Goal: Information Seeking & Learning: Learn about a topic

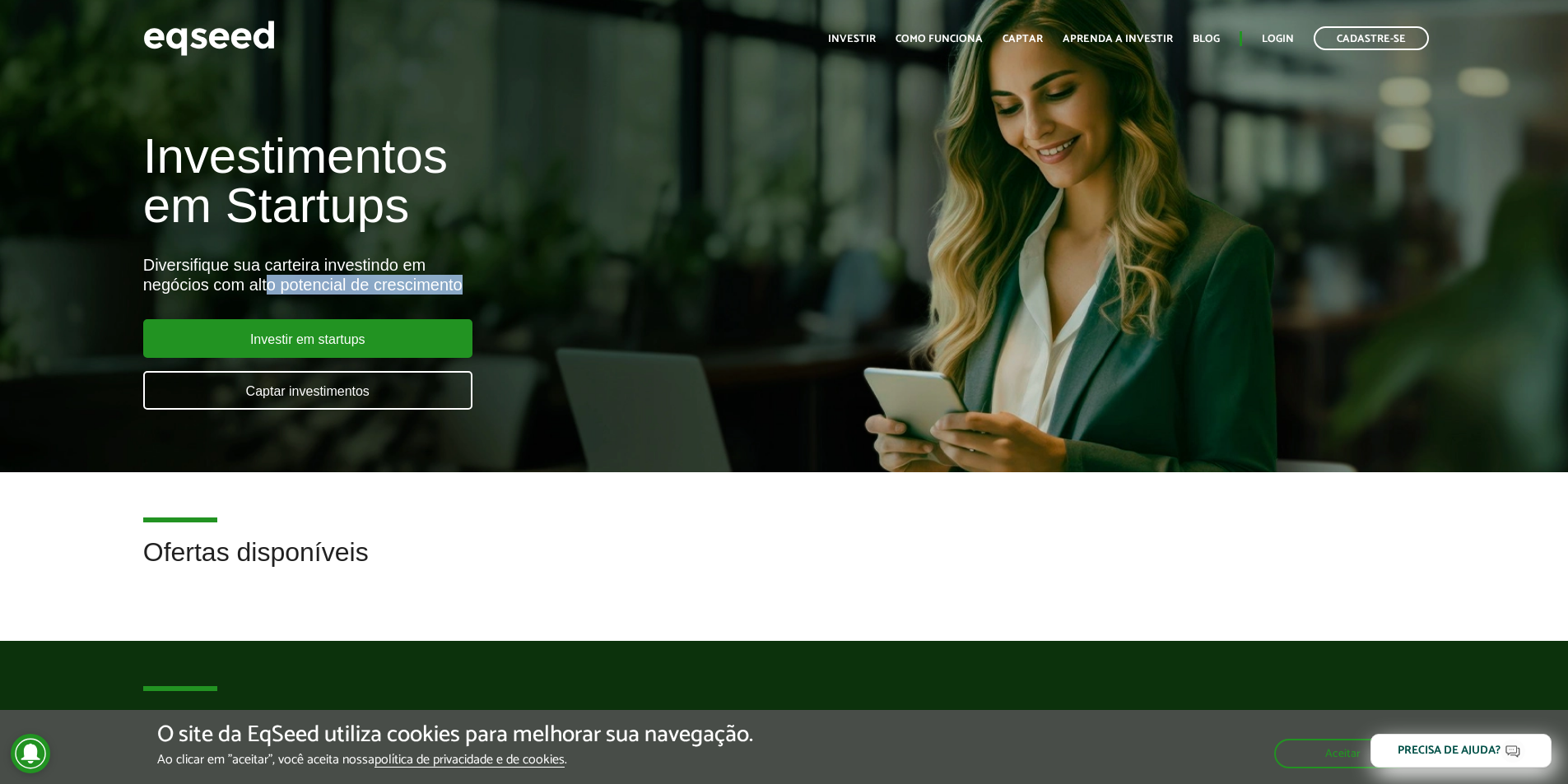
drag, startPoint x: 267, startPoint y: 280, endPoint x: 489, endPoint y: 284, distance: 222.0
click at [489, 284] on div "Diversifique sua carteira investindo em negócios com alto potencial de crescime…" at bounding box center [523, 274] width 760 height 39
click at [527, 295] on div "Investimentos em Startups Diversifique sua carteira investindo em negócios com …" at bounding box center [522, 260] width 784 height 324
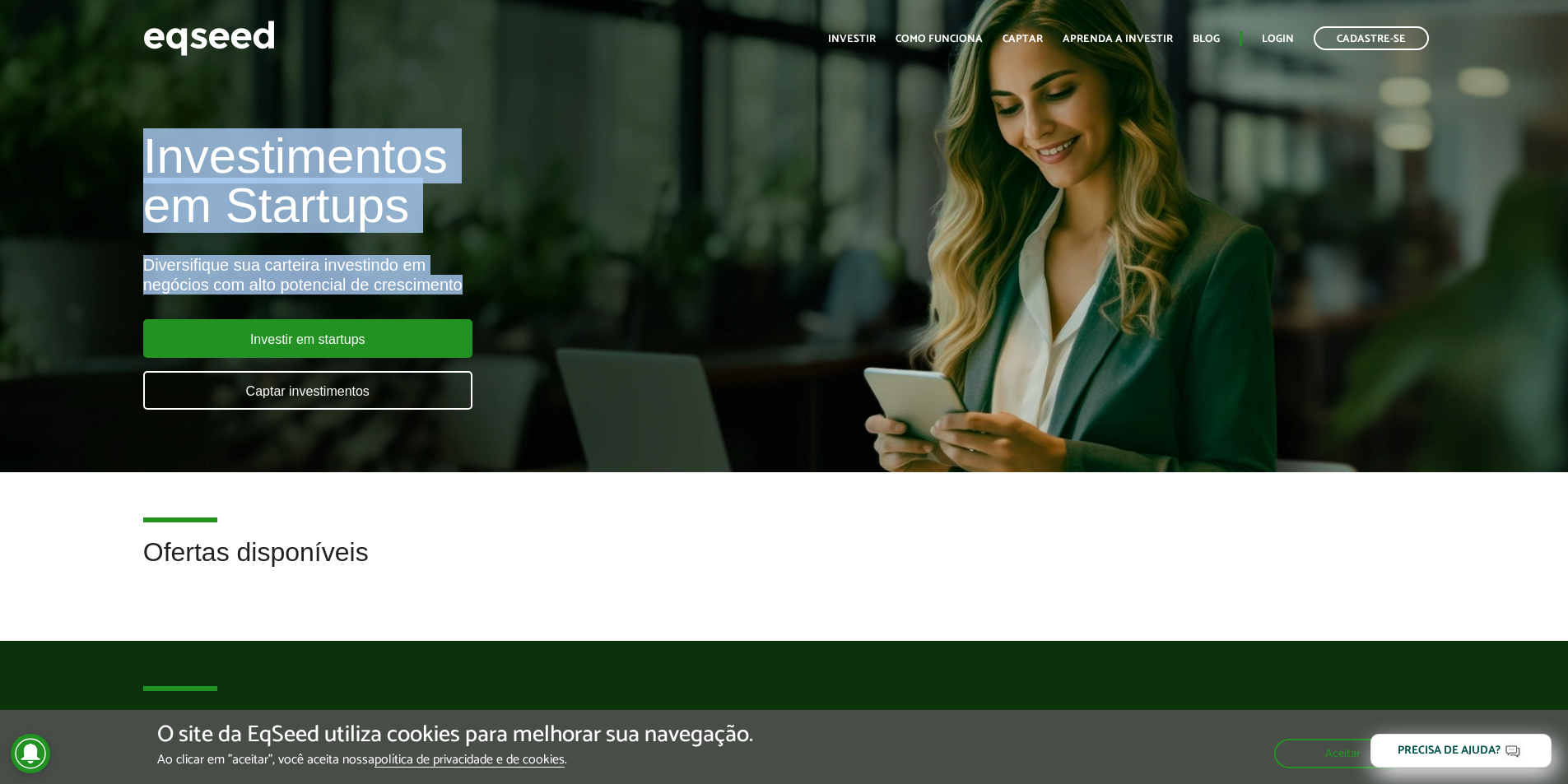
drag, startPoint x: 496, startPoint y: 281, endPoint x: 94, endPoint y: 172, distance: 416.5
click at [94, 172] on div "Investimentos em Startups Diversifique sua carteira investindo em negócios com …" at bounding box center [784, 260] width 1568 height 324
click at [404, 168] on h1 "Investimentos em Startups" at bounding box center [523, 181] width 760 height 99
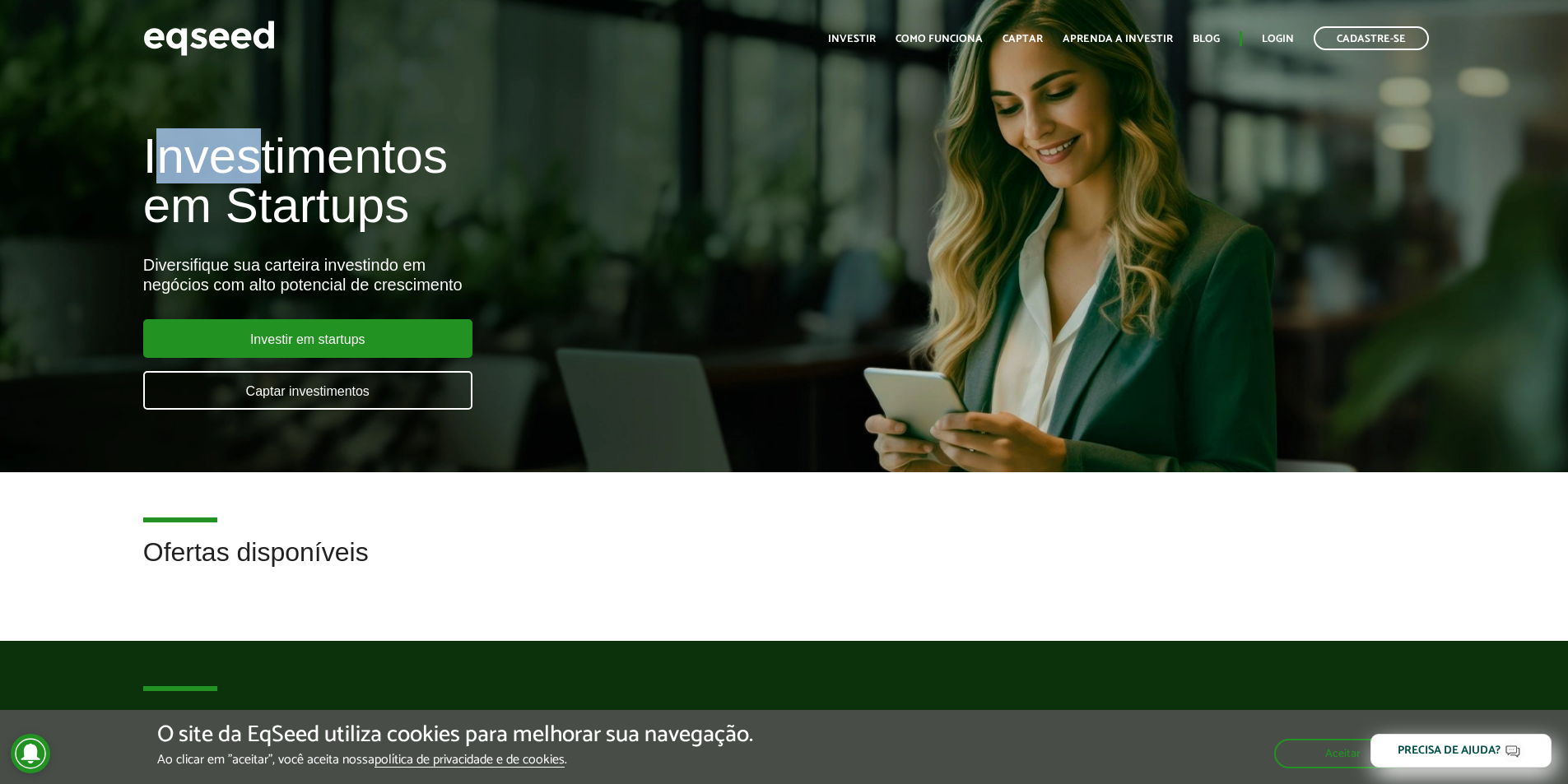
drag, startPoint x: 153, startPoint y: 161, endPoint x: 255, endPoint y: 168, distance: 102.2
click at [255, 168] on h1 "Investimentos em Startups" at bounding box center [523, 181] width 760 height 99
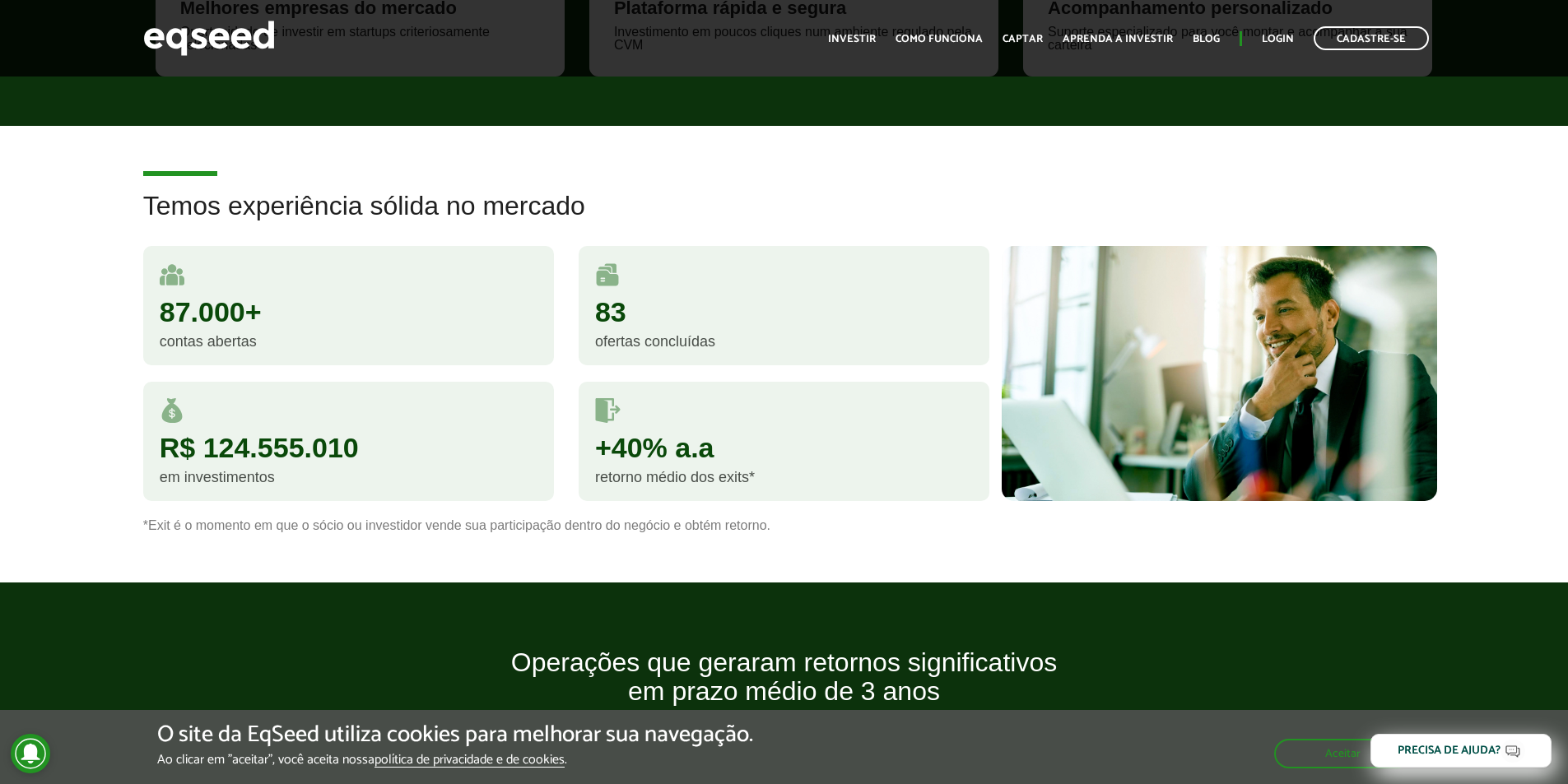
scroll to position [905, 0]
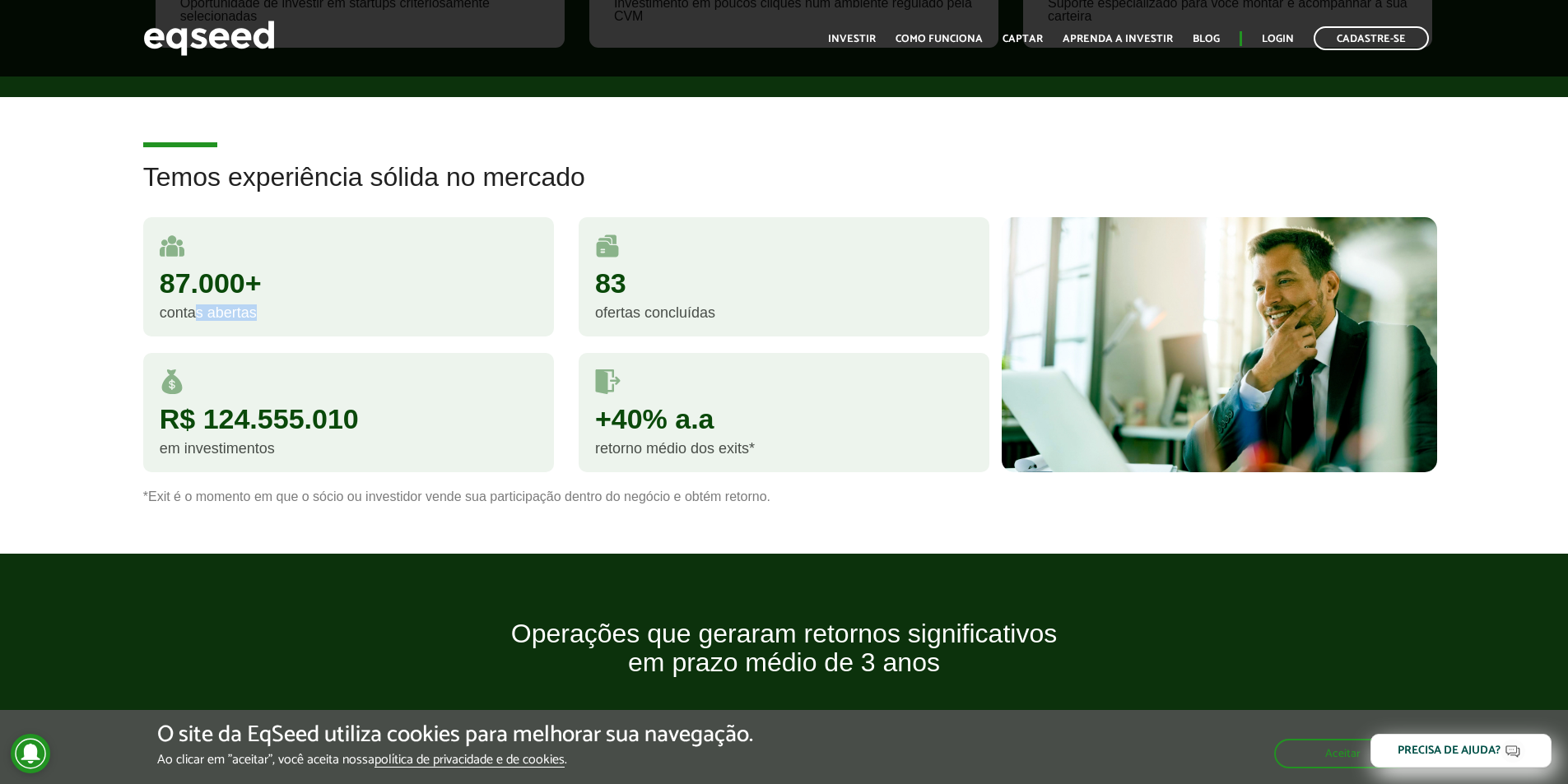
drag, startPoint x: 192, startPoint y: 307, endPoint x: 272, endPoint y: 311, distance: 80.1
click at [272, 311] on div "contas abertas" at bounding box center [348, 313] width 378 height 15
click at [277, 441] on div "em investimentos" at bounding box center [348, 448] width 378 height 15
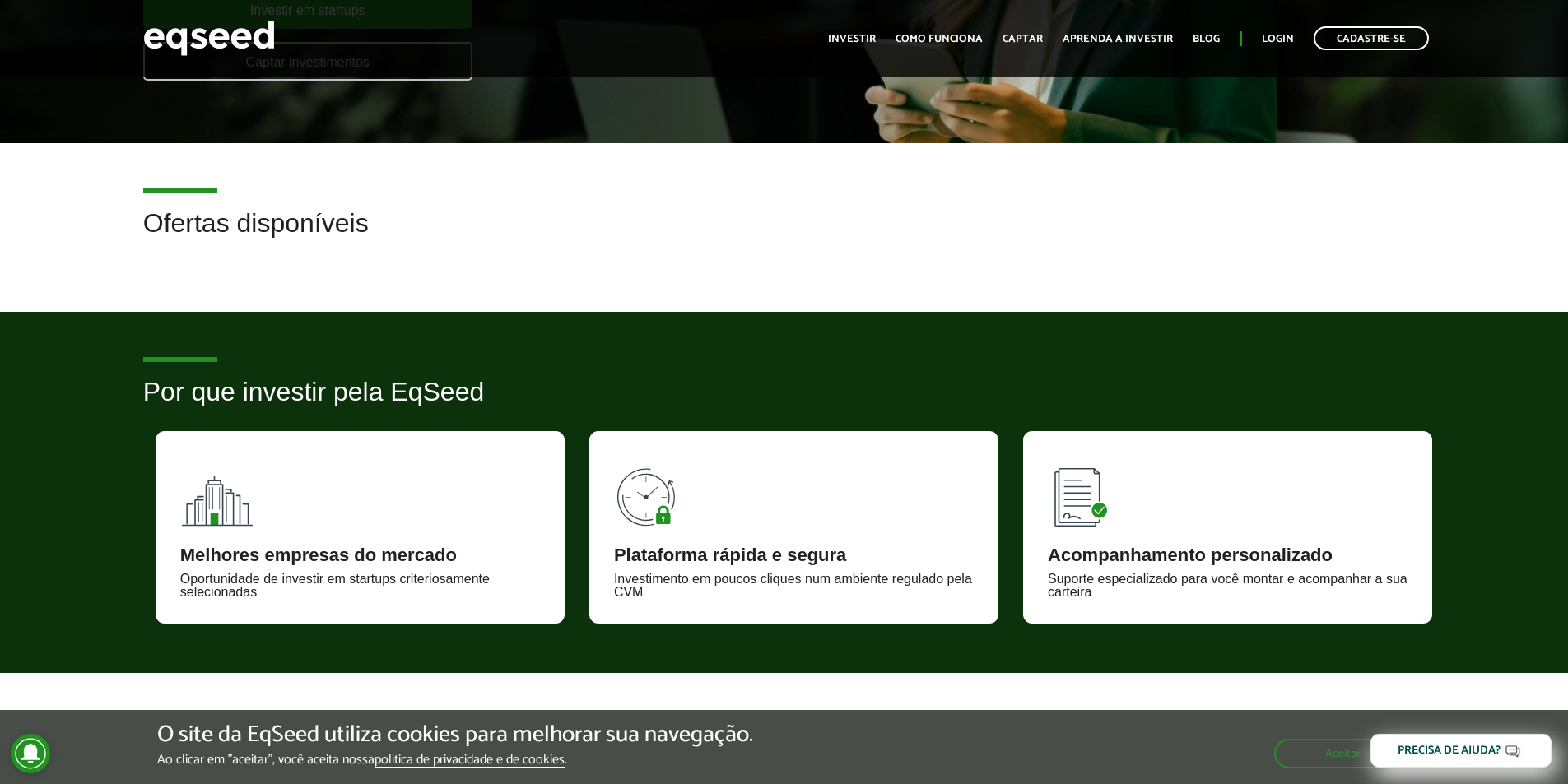
scroll to position [0, 0]
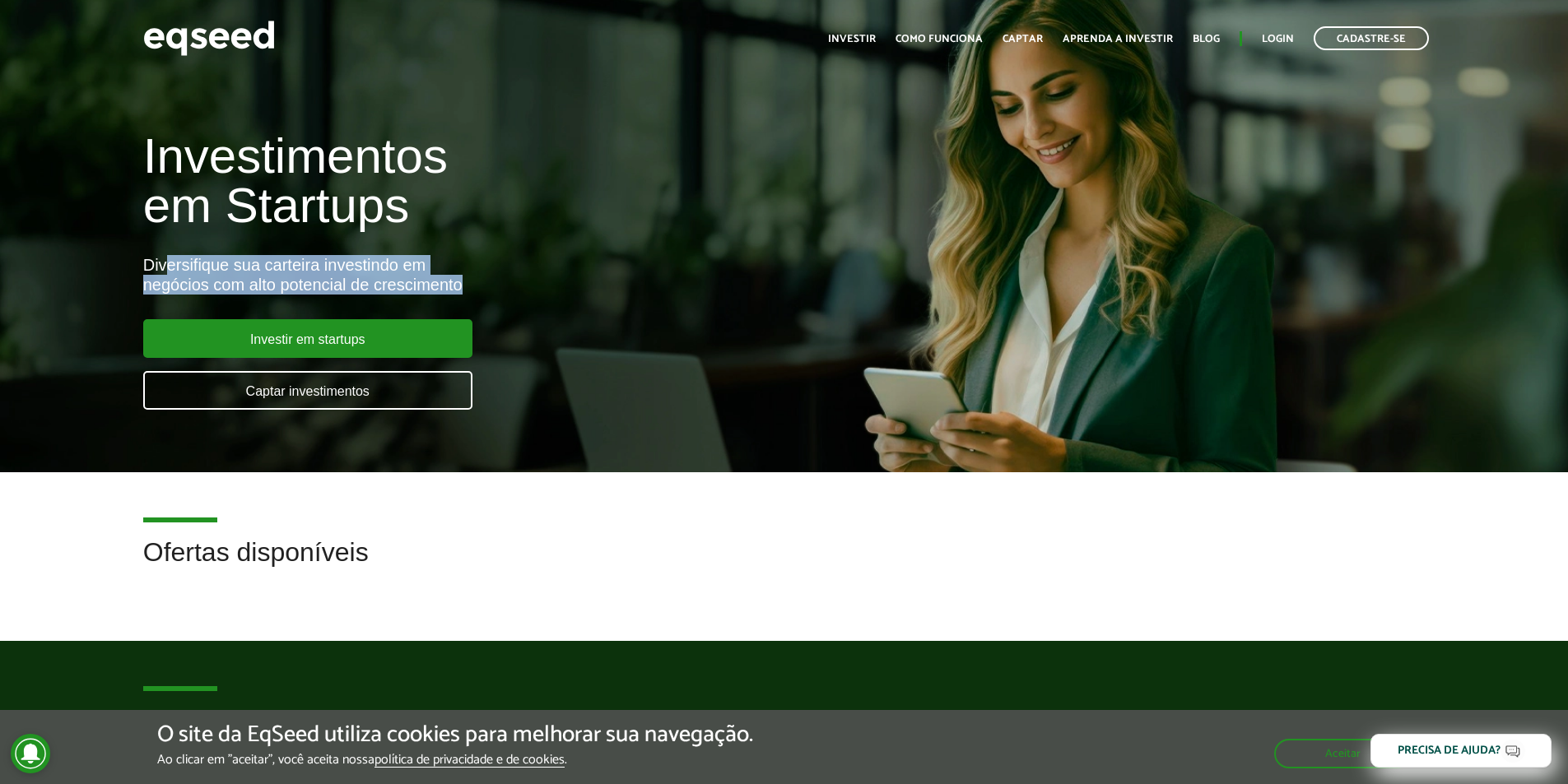
drag, startPoint x: 167, startPoint y: 267, endPoint x: 506, endPoint y: 284, distance: 339.4
click at [506, 284] on div "Diversifique sua carteira investindo em negócios com alto potencial de crescime…" at bounding box center [523, 274] width 760 height 39
click at [961, 34] on link "Como funciona" at bounding box center [939, 38] width 87 height 11
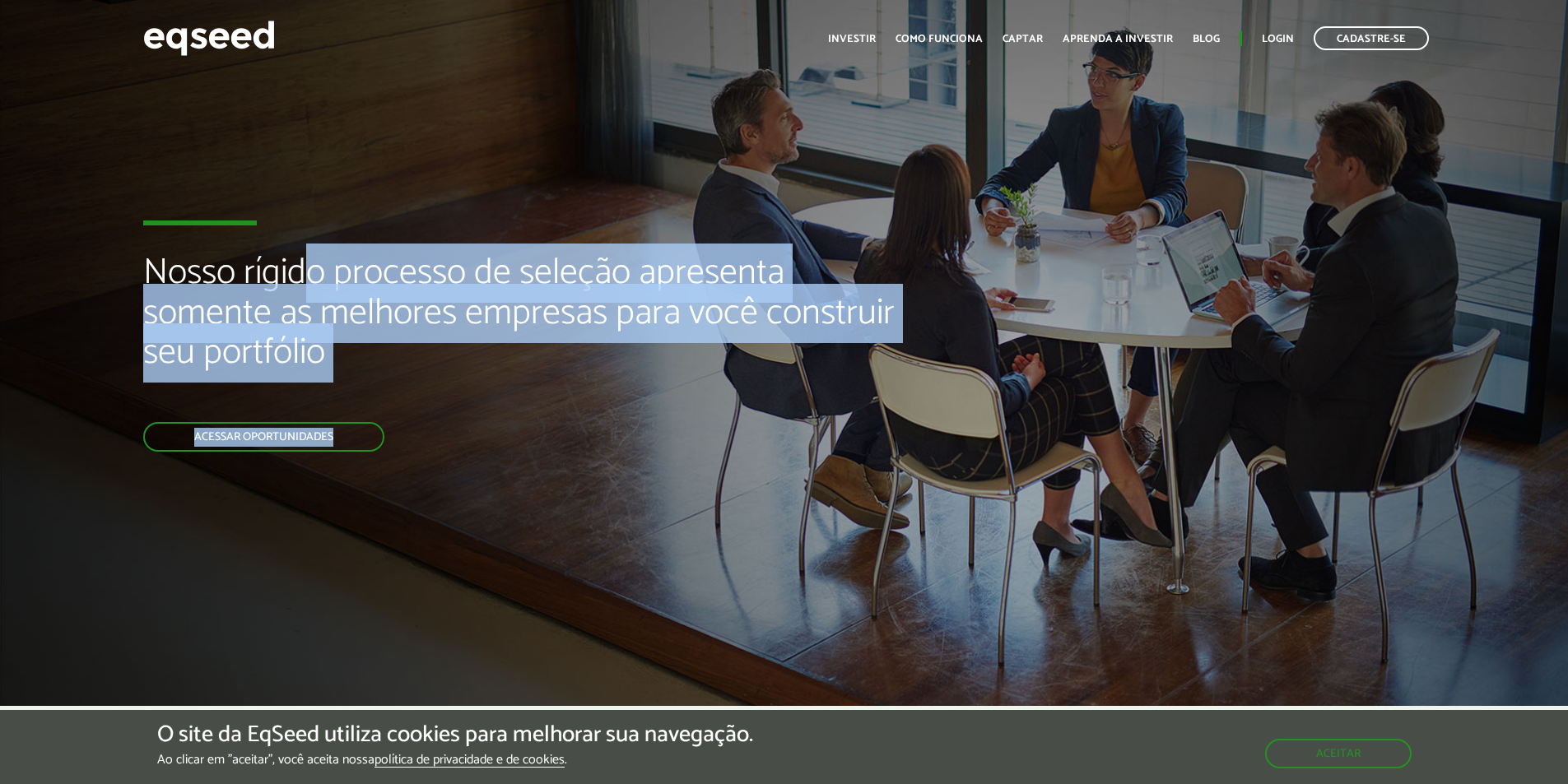
drag, startPoint x: 301, startPoint y: 269, endPoint x: 943, endPoint y: 356, distance: 647.9
click at [943, 356] on div "Nosso rígido processo de seleção apresenta somente as melhores empresas para vo…" at bounding box center [784, 353] width 1568 height 706
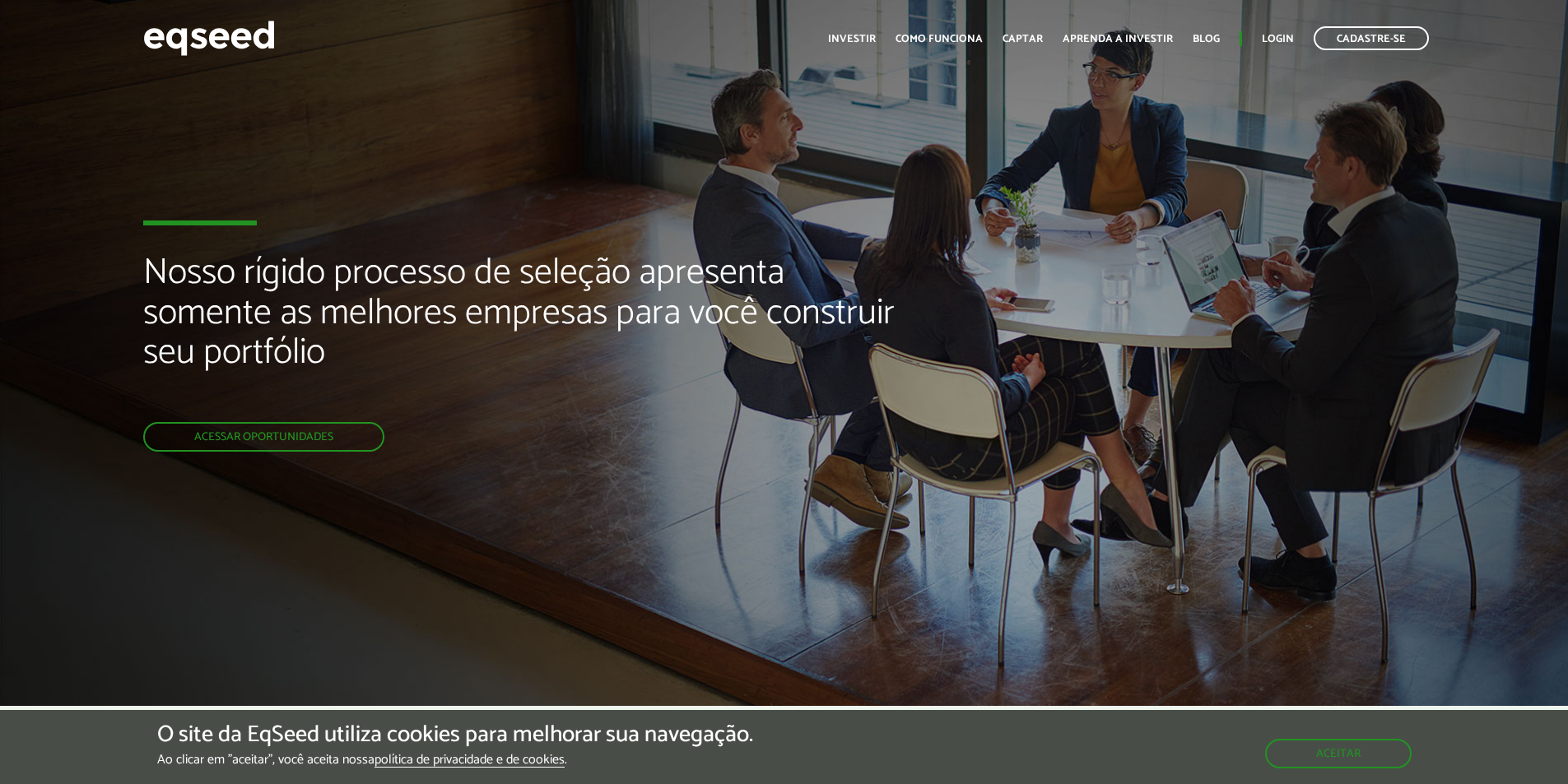
click at [1108, 193] on div "Nosso rígido processo de seleção apresenta somente as melhores empresas para vo…" at bounding box center [784, 353] width 1568 height 706
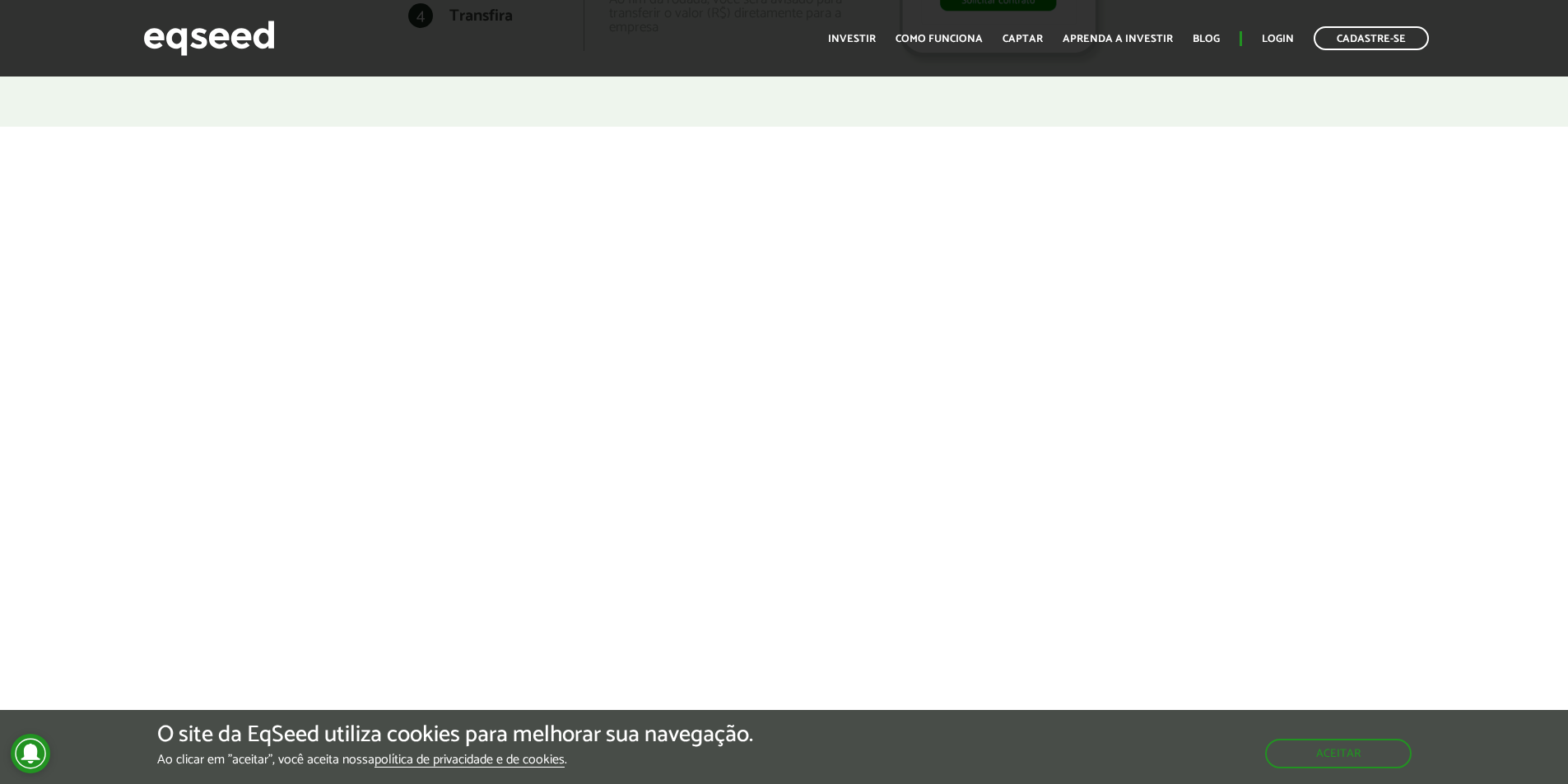
scroll to position [2797, 0]
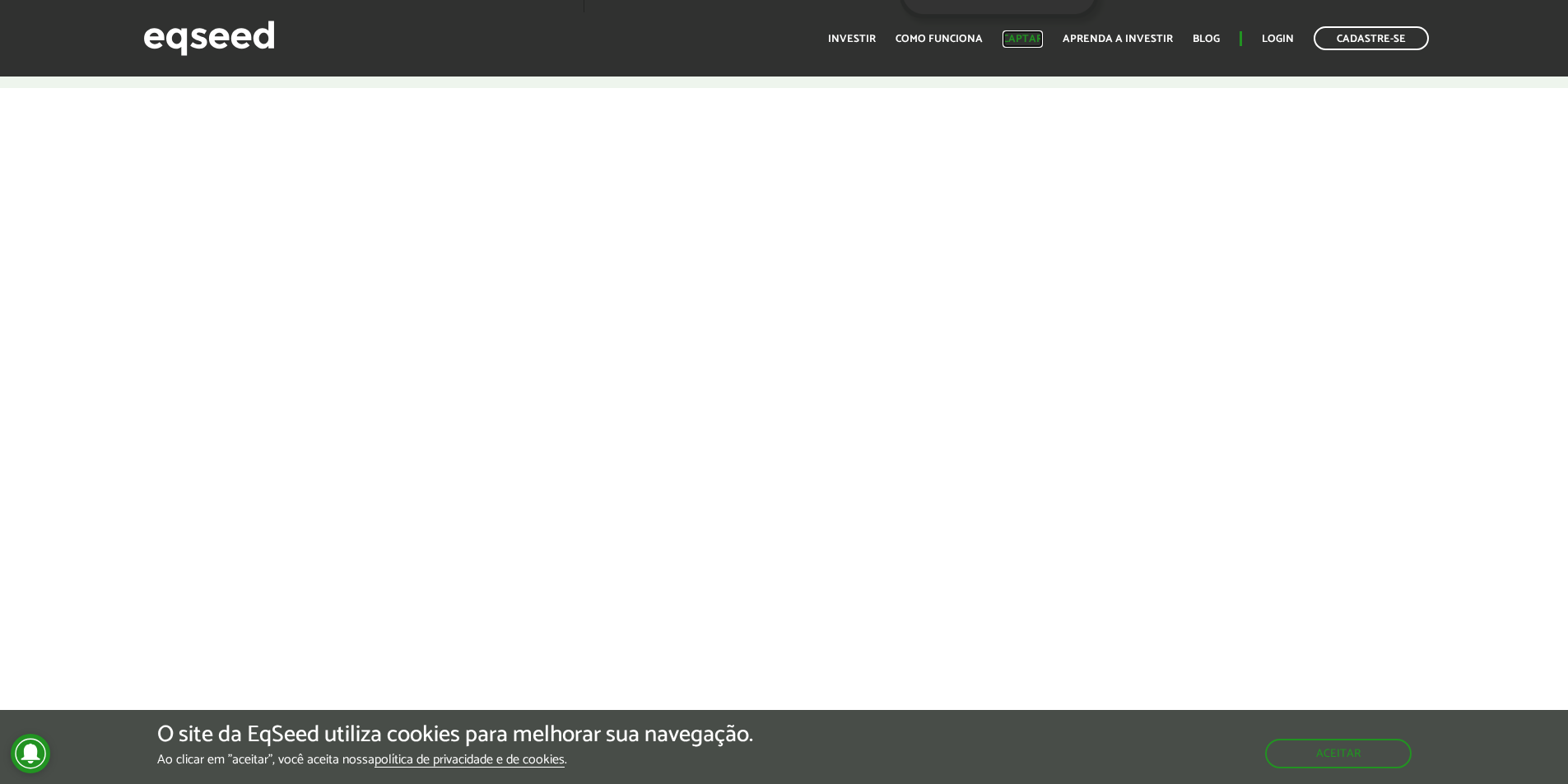
click at [1024, 33] on link "Captar" at bounding box center [1023, 38] width 40 height 11
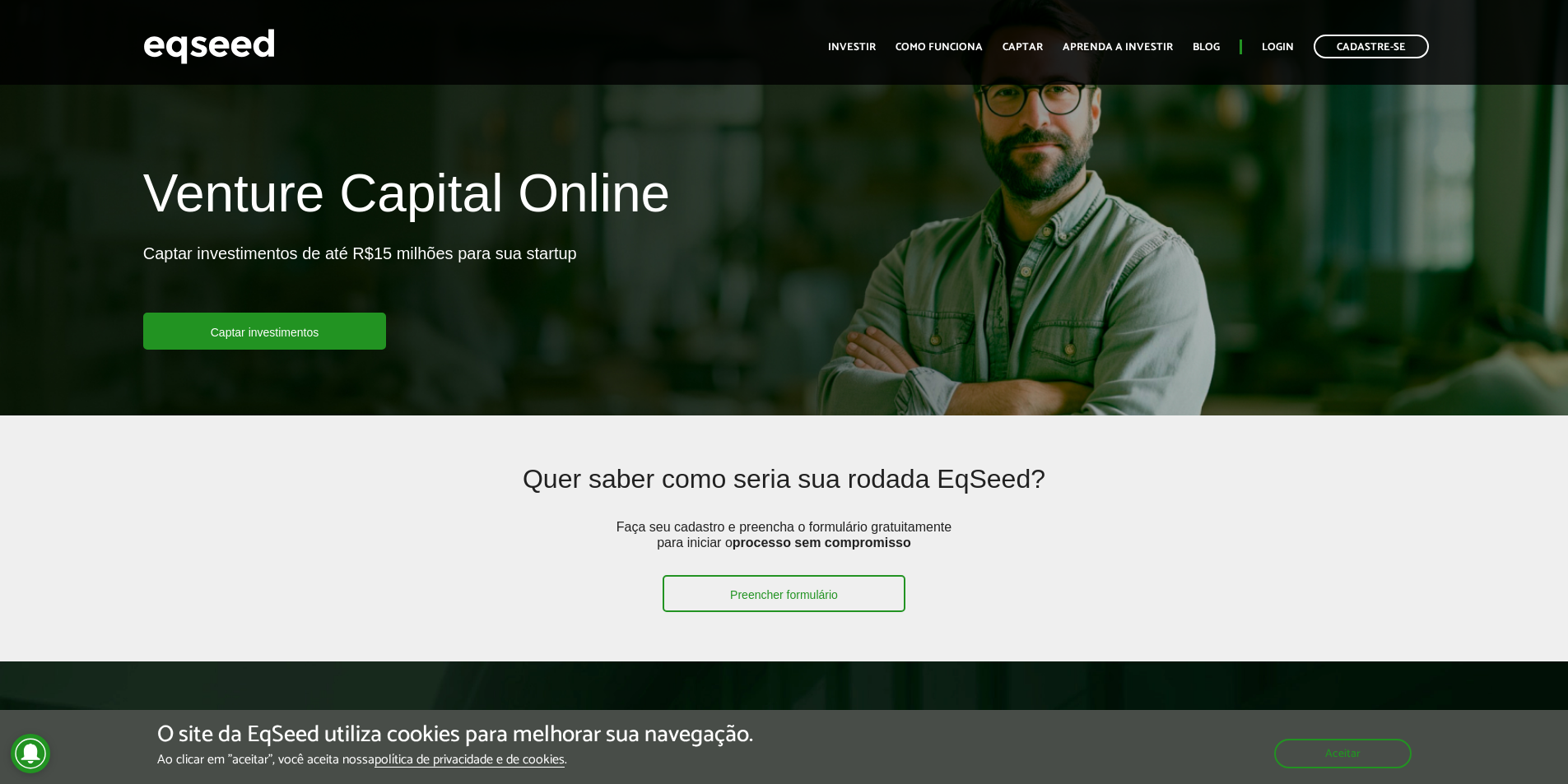
scroll to position [82, 0]
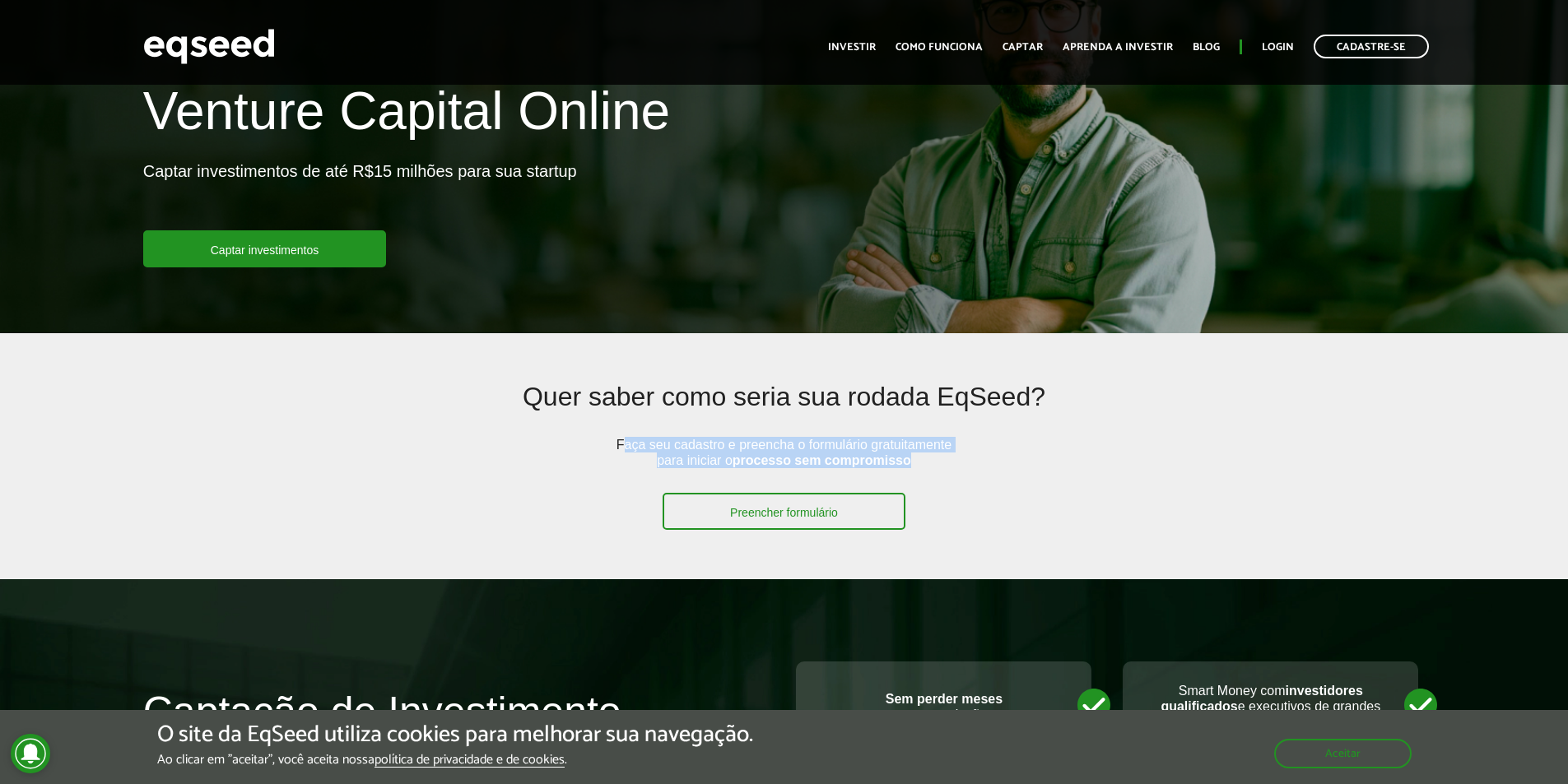
drag, startPoint x: 620, startPoint y: 446, endPoint x: 1013, endPoint y: 459, distance: 393.2
click at [1013, 459] on div "Quer saber como seria sua rodada EqSeed? Faça seu cadastro e preencha o formulá…" at bounding box center [784, 456] width 1046 height 147
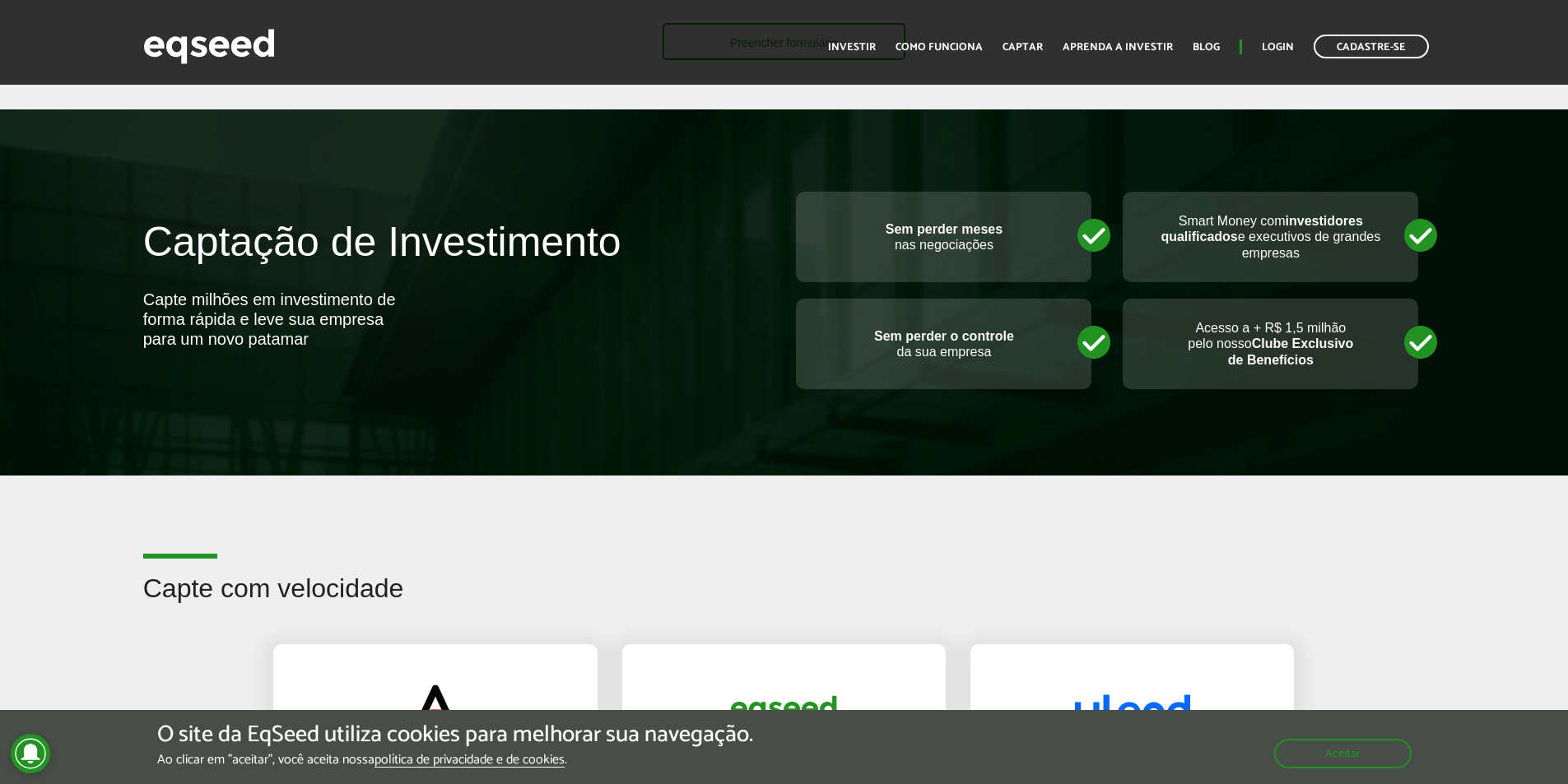
scroll to position [576, 0]
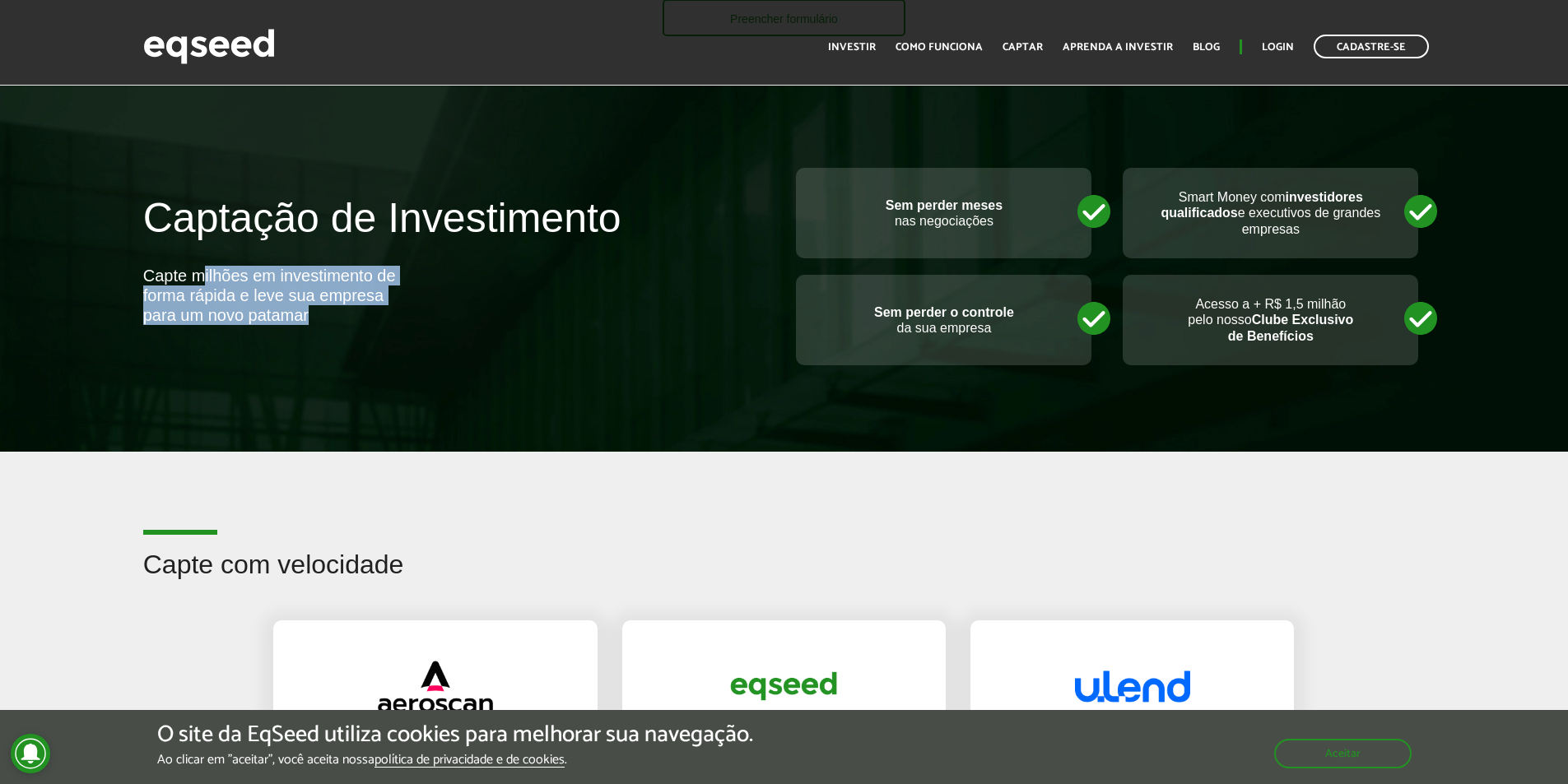
drag, startPoint x: 207, startPoint y: 275, endPoint x: 409, endPoint y: 310, distance: 205.0
click at [409, 310] on div "Captação de Investimento Capte milhões em investimento de forma rápida e leve s…" at bounding box center [457, 277] width 629 height 162
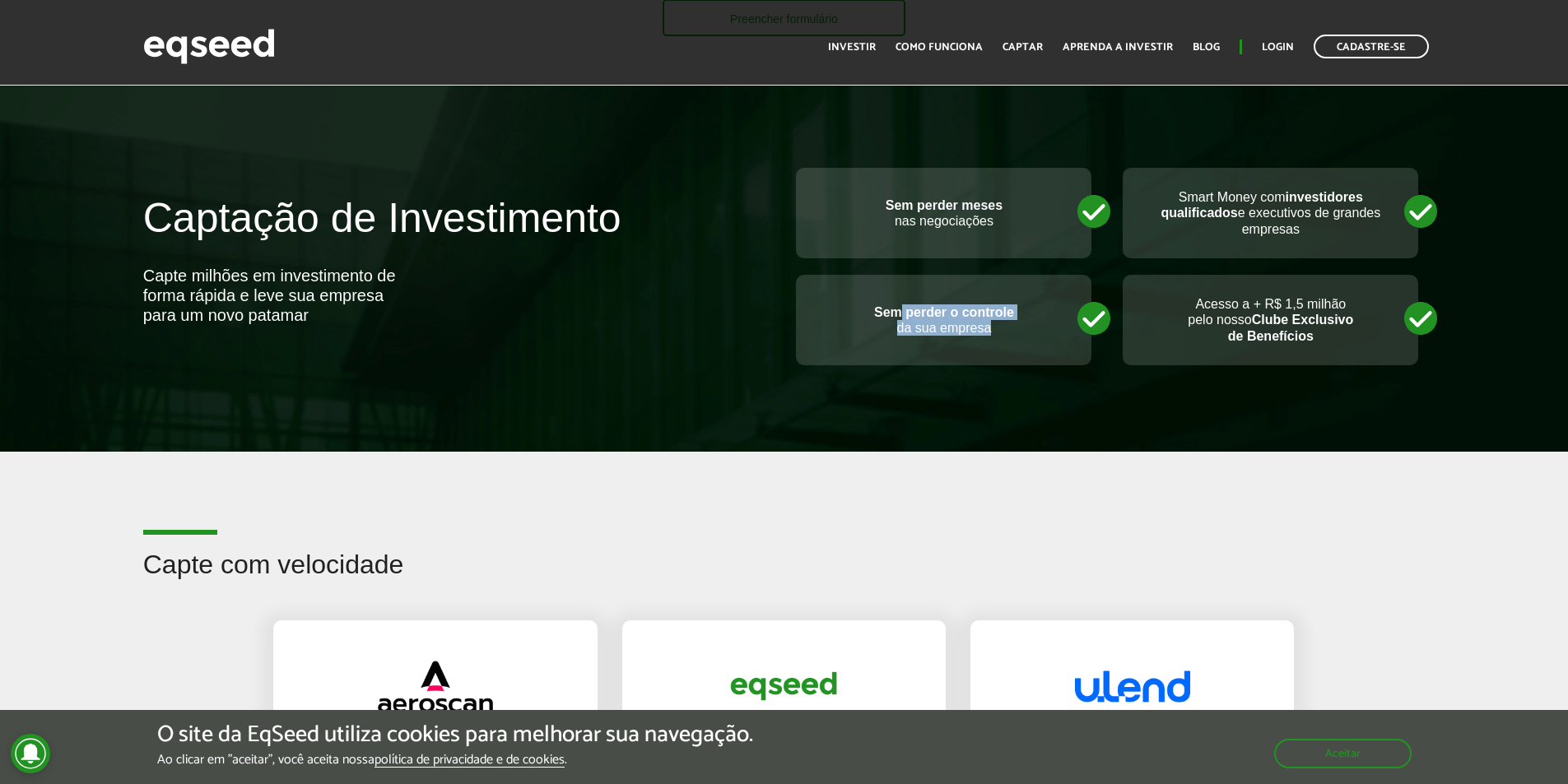
drag, startPoint x: 902, startPoint y: 311, endPoint x: 1005, endPoint y: 345, distance: 108.5
click at [1005, 345] on div "Sem perder o controle da sua empresa" at bounding box center [943, 320] width 296 height 90
drag, startPoint x: 1210, startPoint y: 323, endPoint x: 1343, endPoint y: 357, distance: 137.3
click at [1343, 357] on div "Acesso a + R$ 1,5 milhão pelo nosso Clube Exclusivo de Benefícios" at bounding box center [1270, 320] width 296 height 90
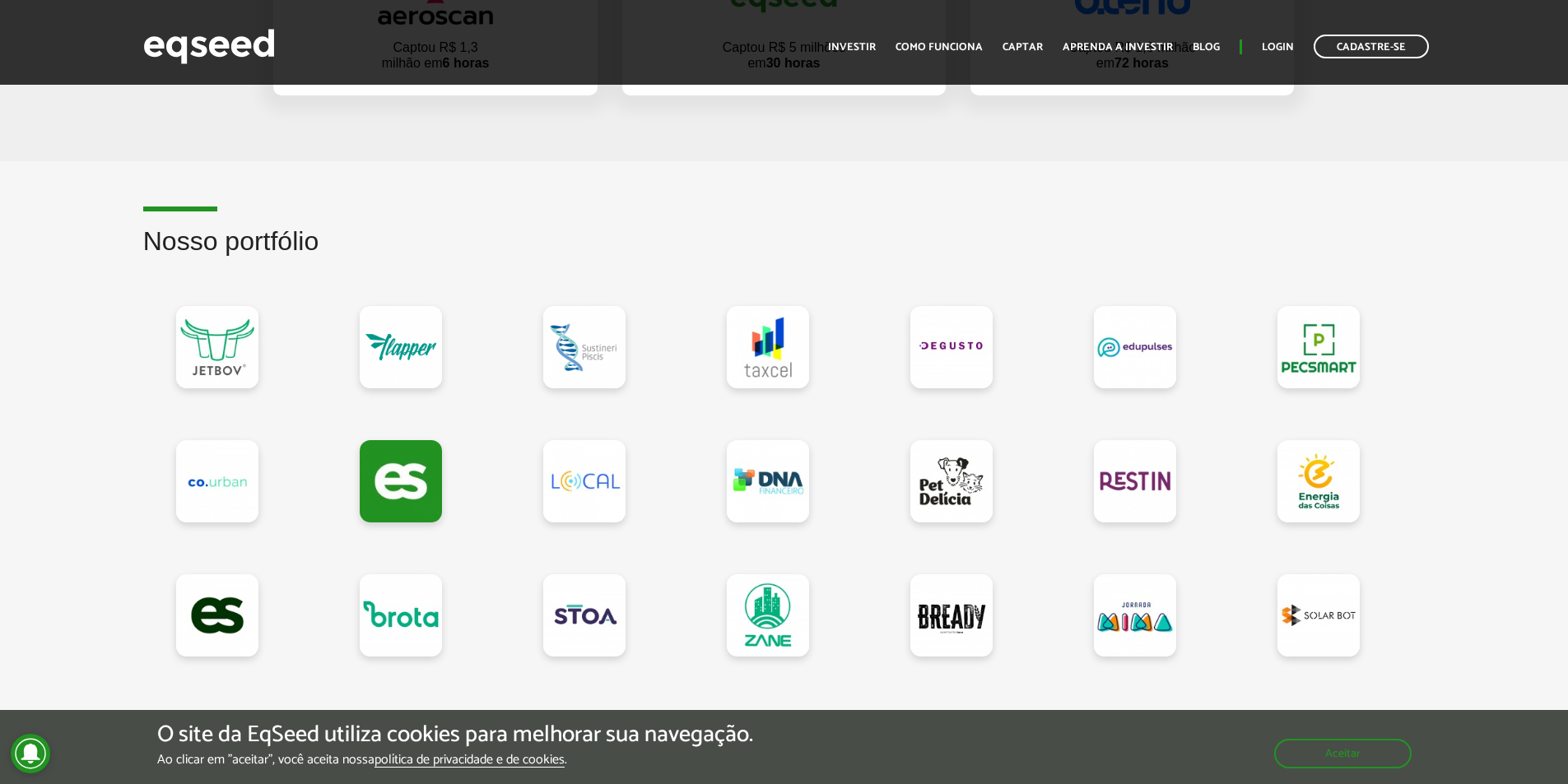
scroll to position [1316, 0]
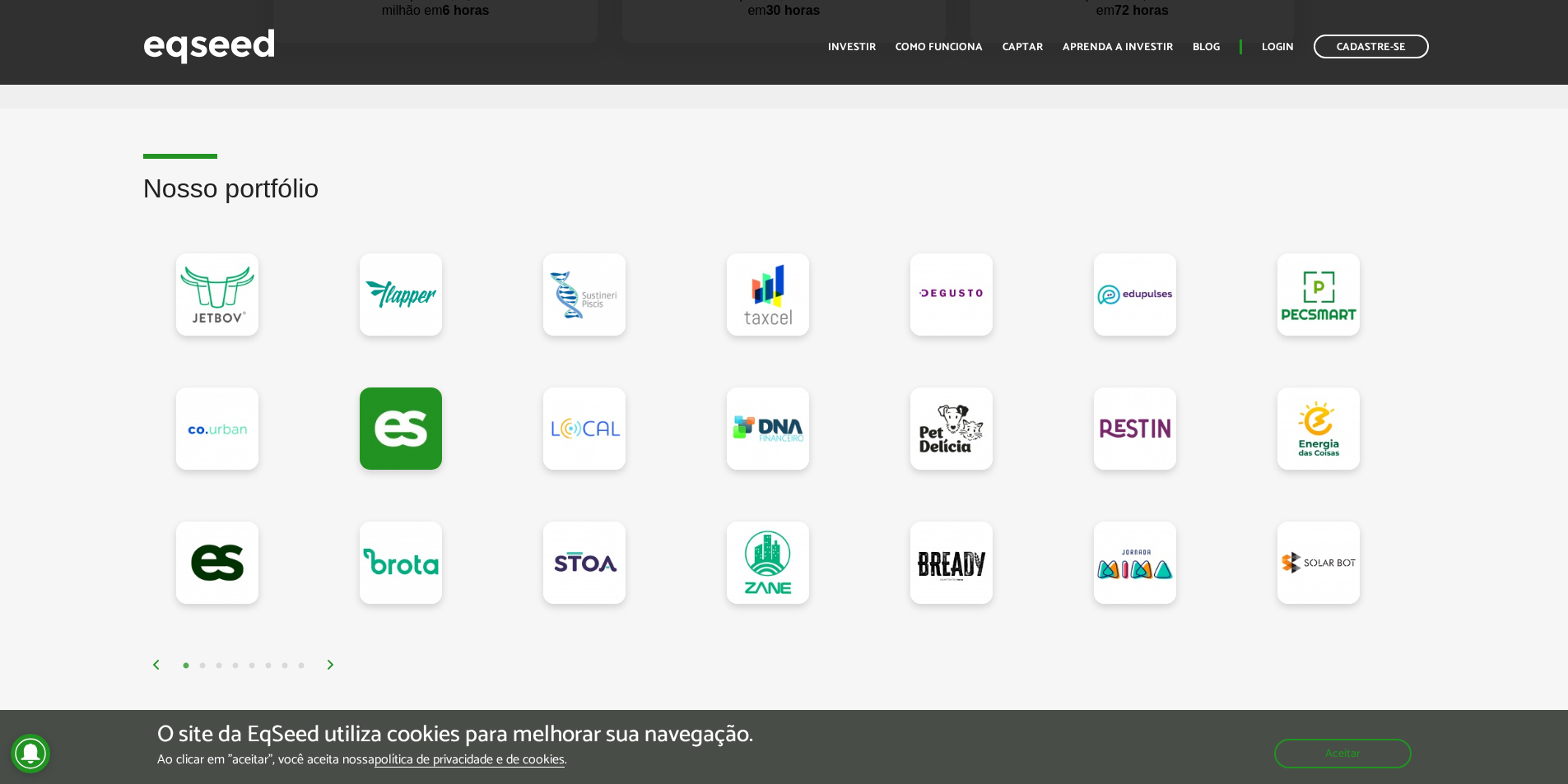
click at [335, 663] on img at bounding box center [331, 665] width 10 height 10
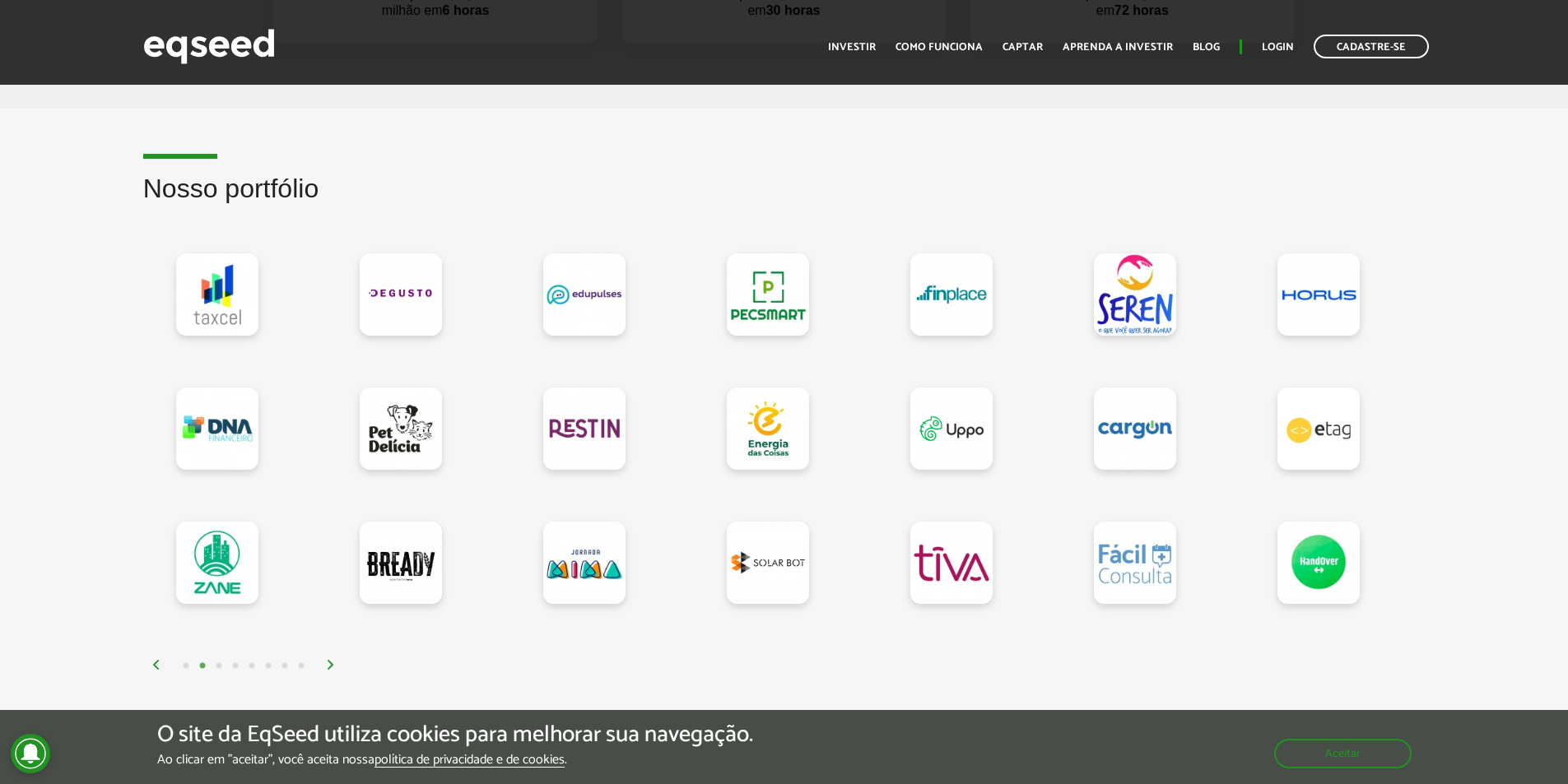
click at [335, 663] on img at bounding box center [331, 665] width 10 height 10
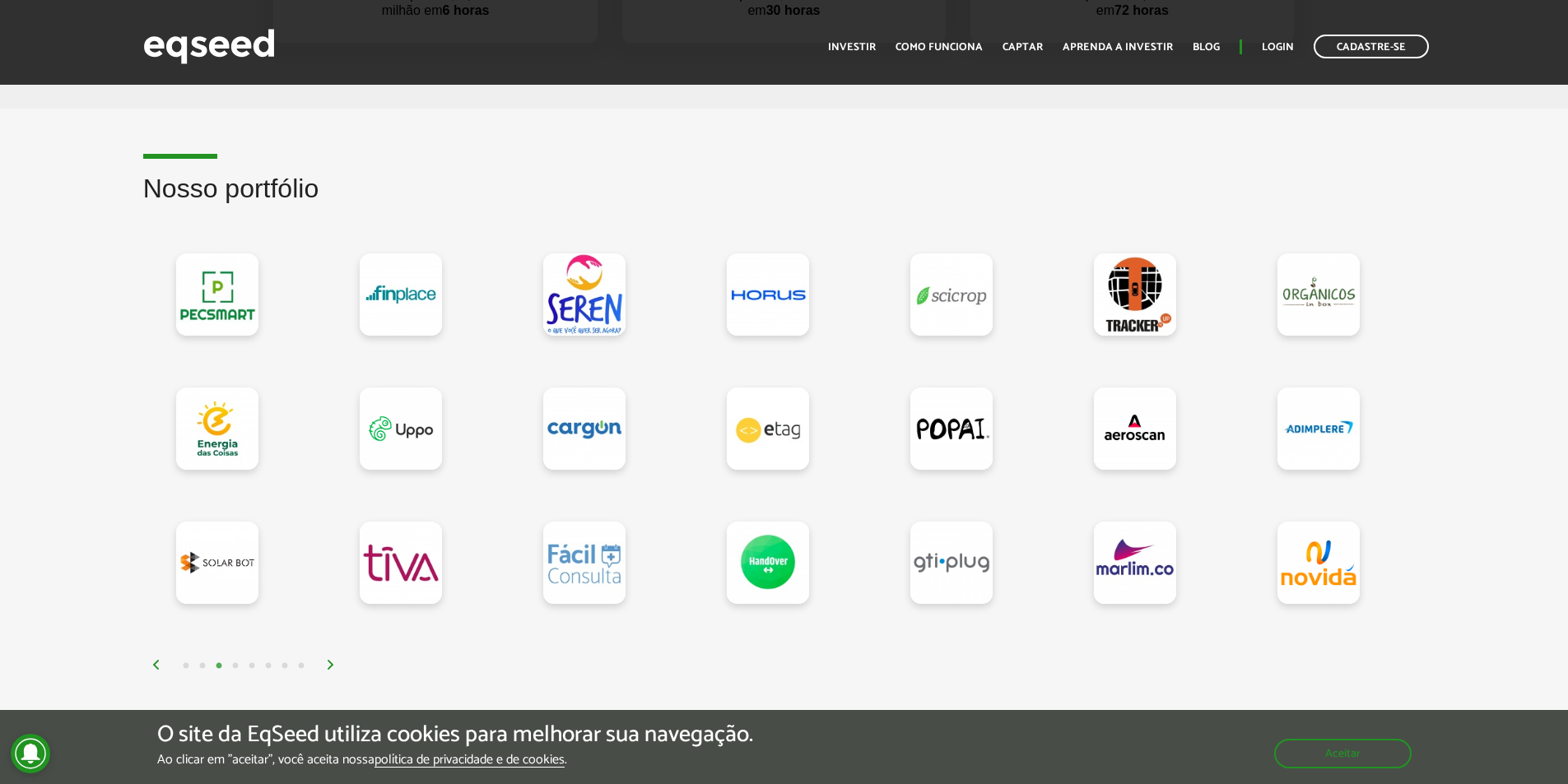
click at [335, 663] on img at bounding box center [331, 665] width 10 height 10
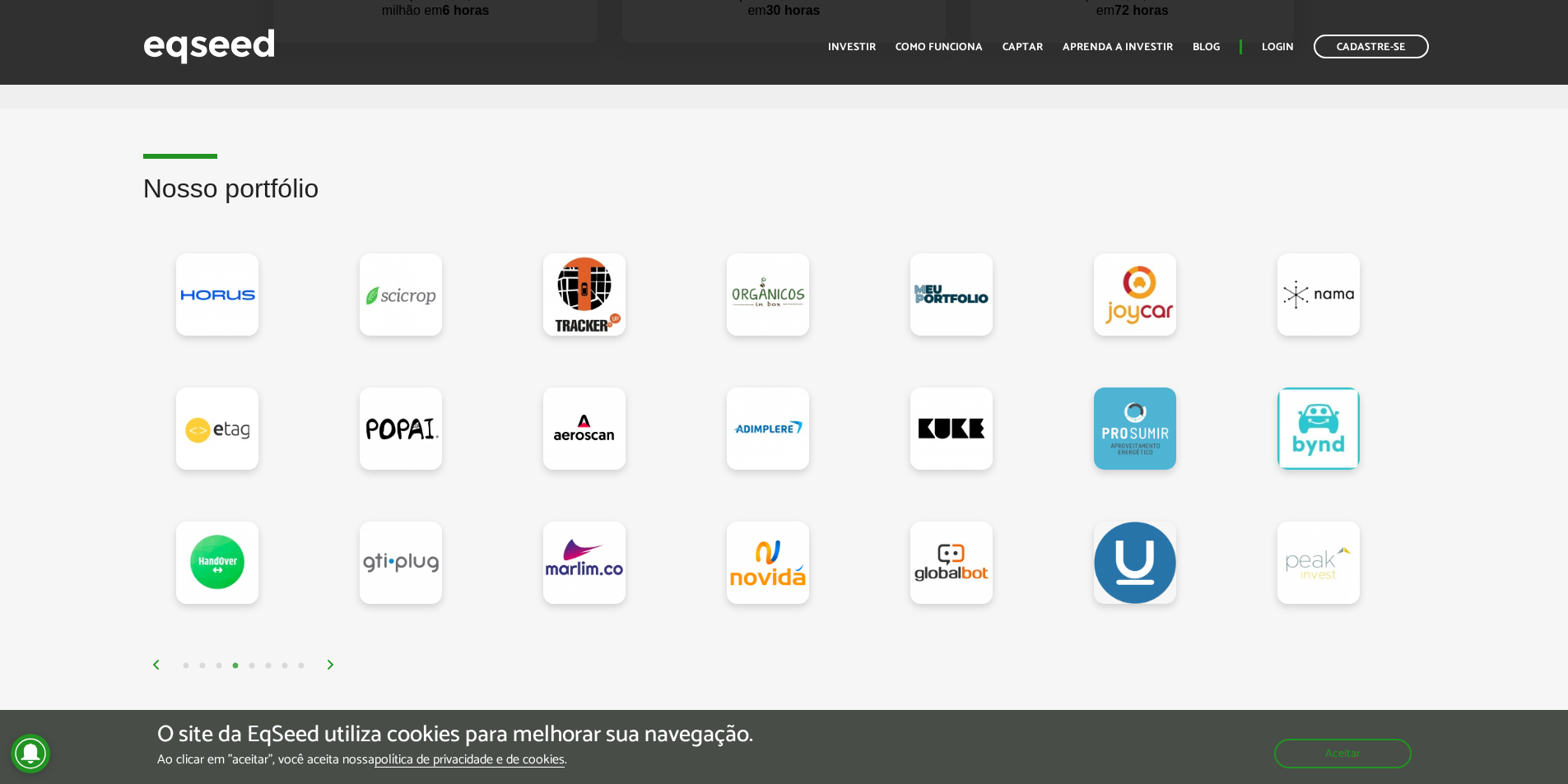
click at [335, 663] on img at bounding box center [331, 665] width 10 height 10
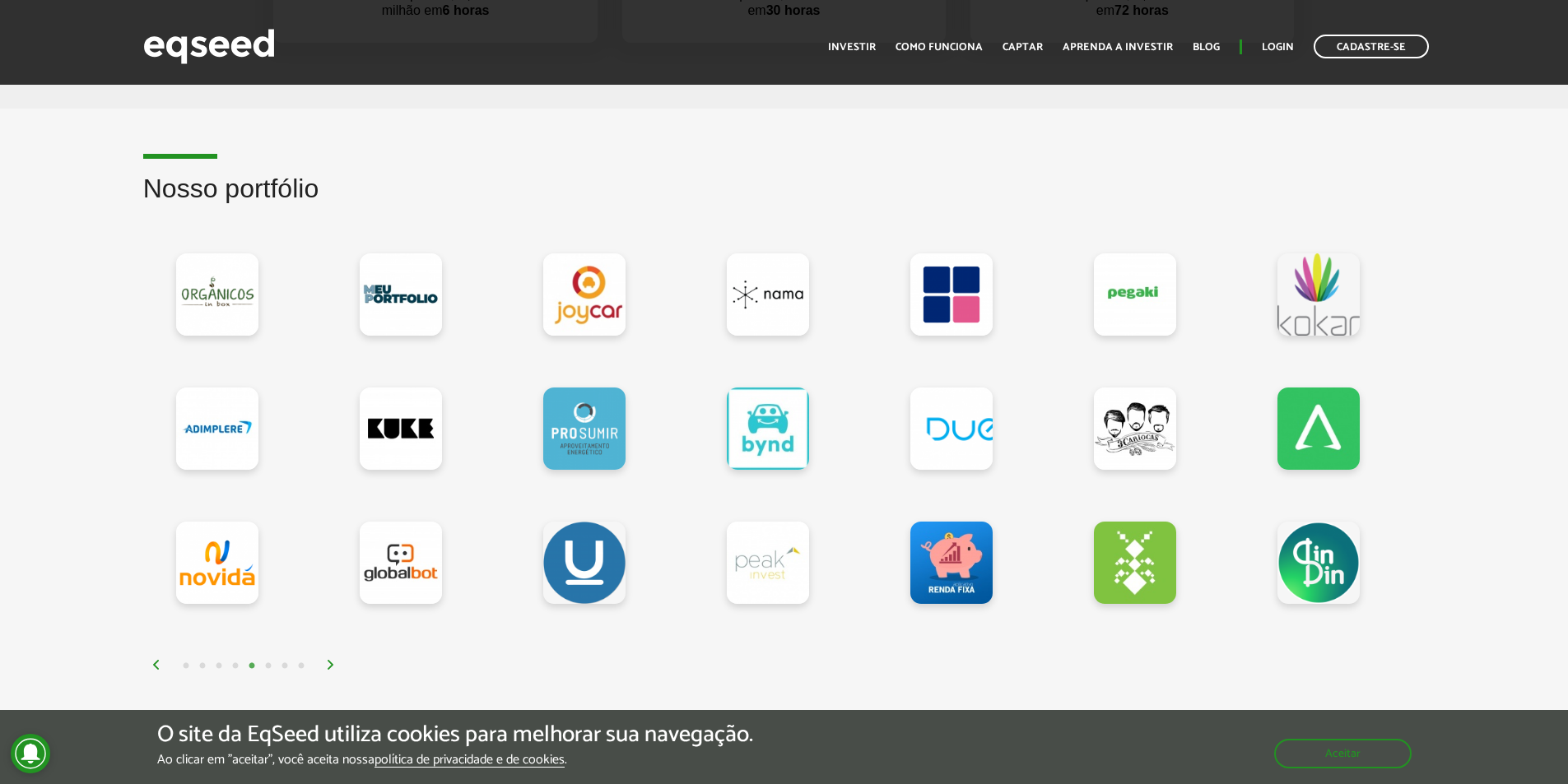
click at [335, 663] on img at bounding box center [331, 665] width 10 height 10
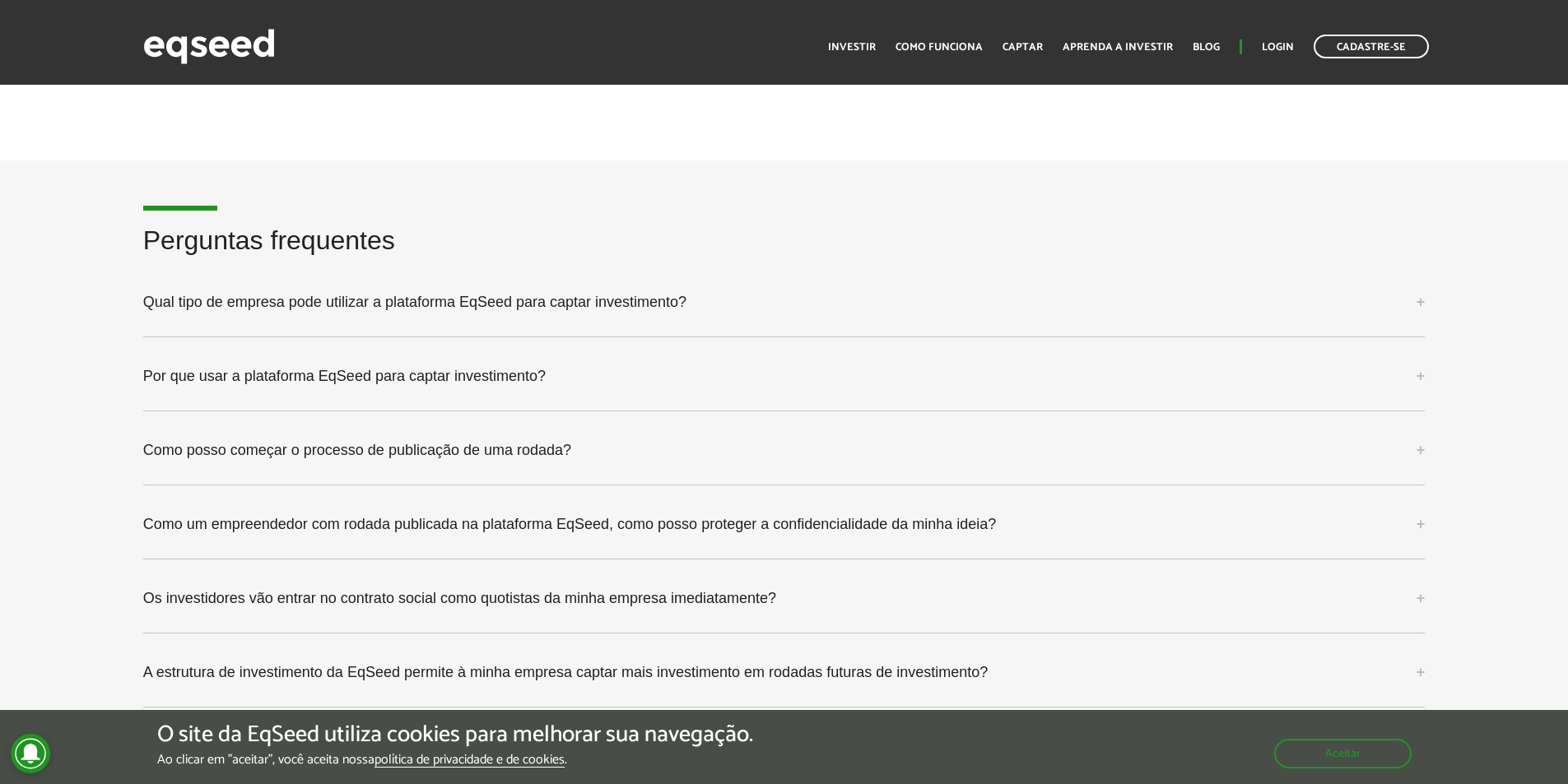
scroll to position [4114, 0]
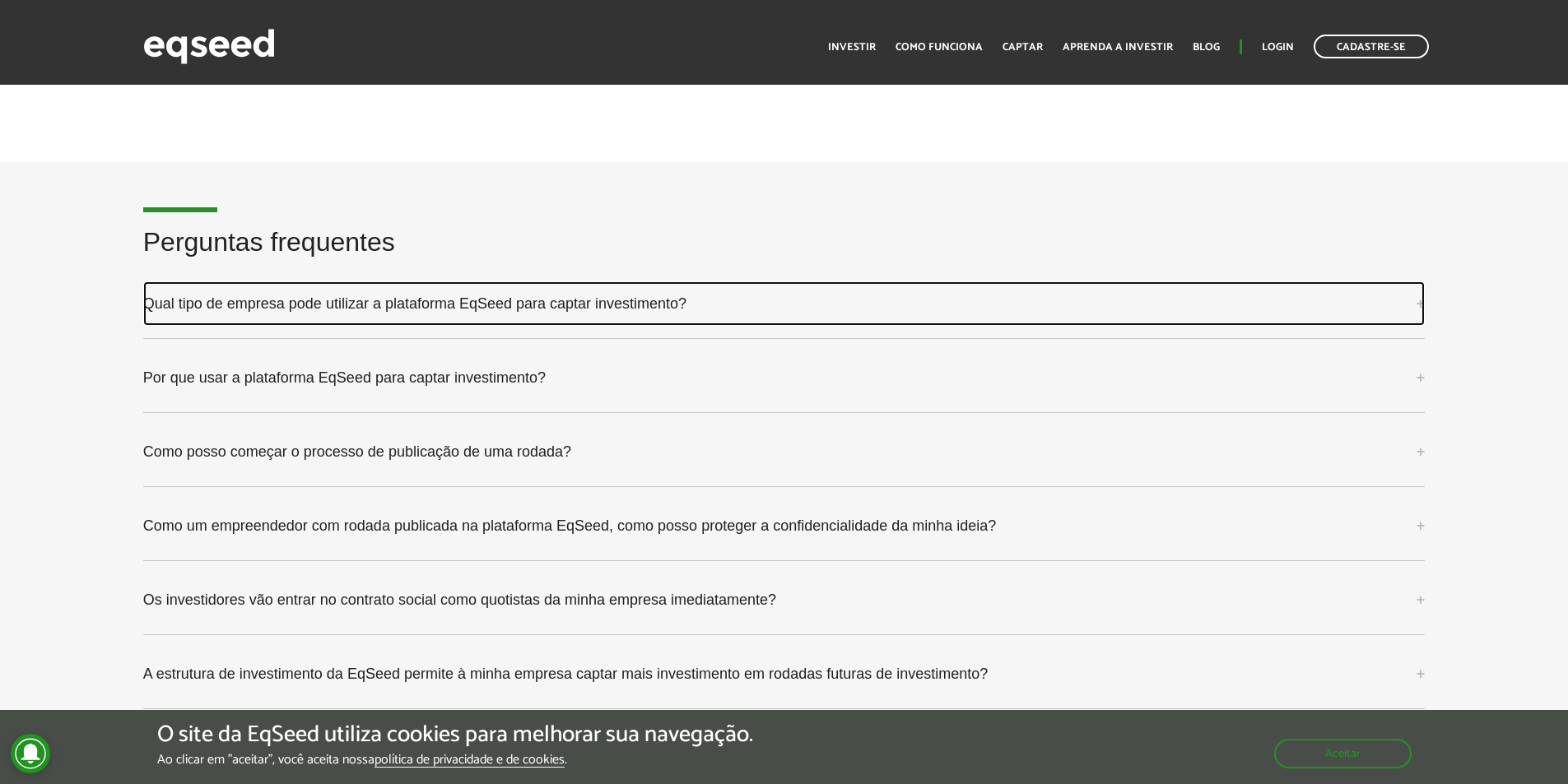
click at [1416, 296] on link "Qual tipo de empresa pode utilizar a plataforma EqSeed para captar investimento?" at bounding box center [784, 303] width 1283 height 44
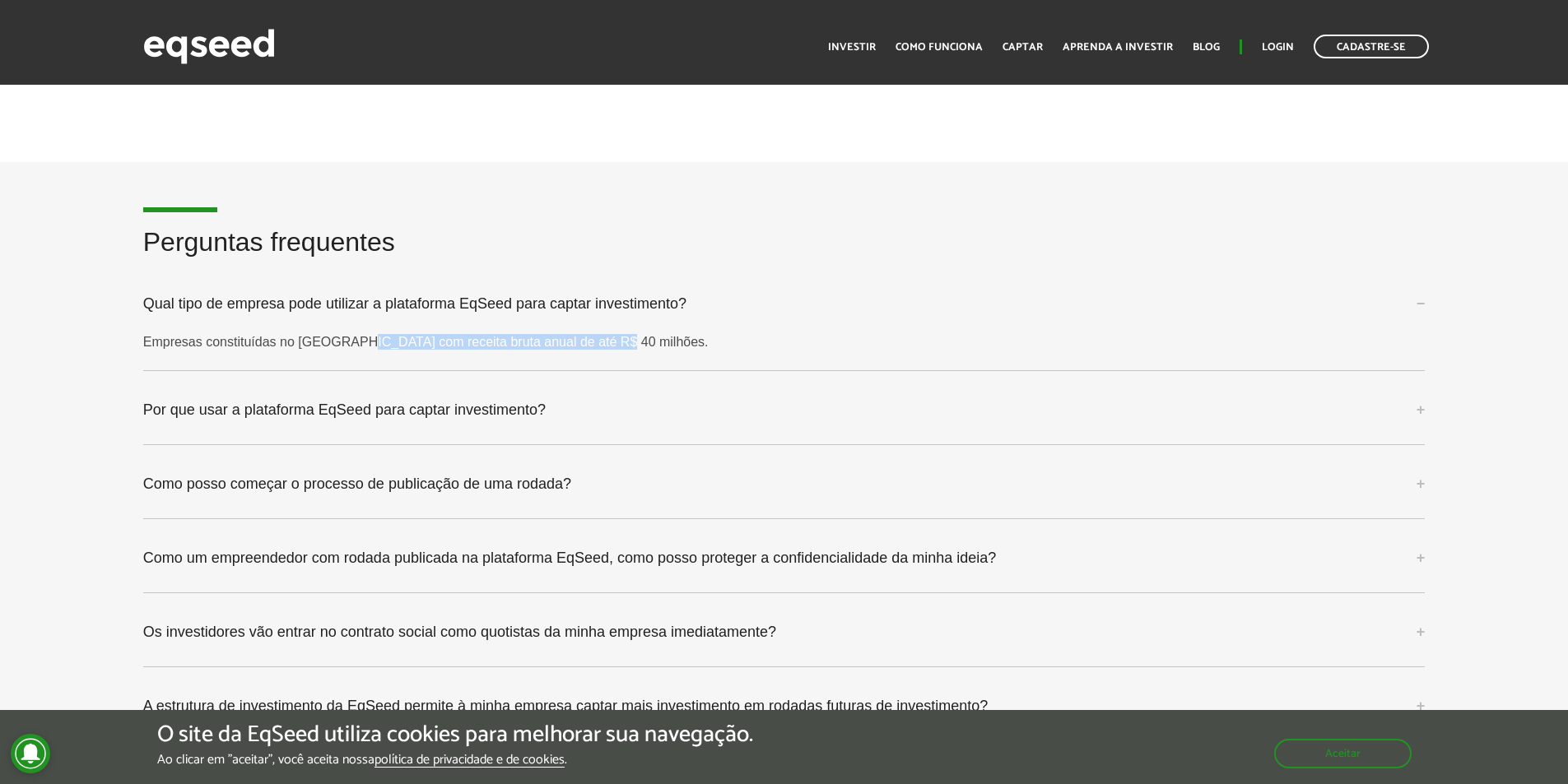
drag, startPoint x: 351, startPoint y: 339, endPoint x: 602, endPoint y: 342, distance: 251.0
click at [602, 342] on p "Empresas constituídas no [GEOGRAPHIC_DATA] com receita bruta anual de até R$ 40…" at bounding box center [784, 341] width 1283 height 16
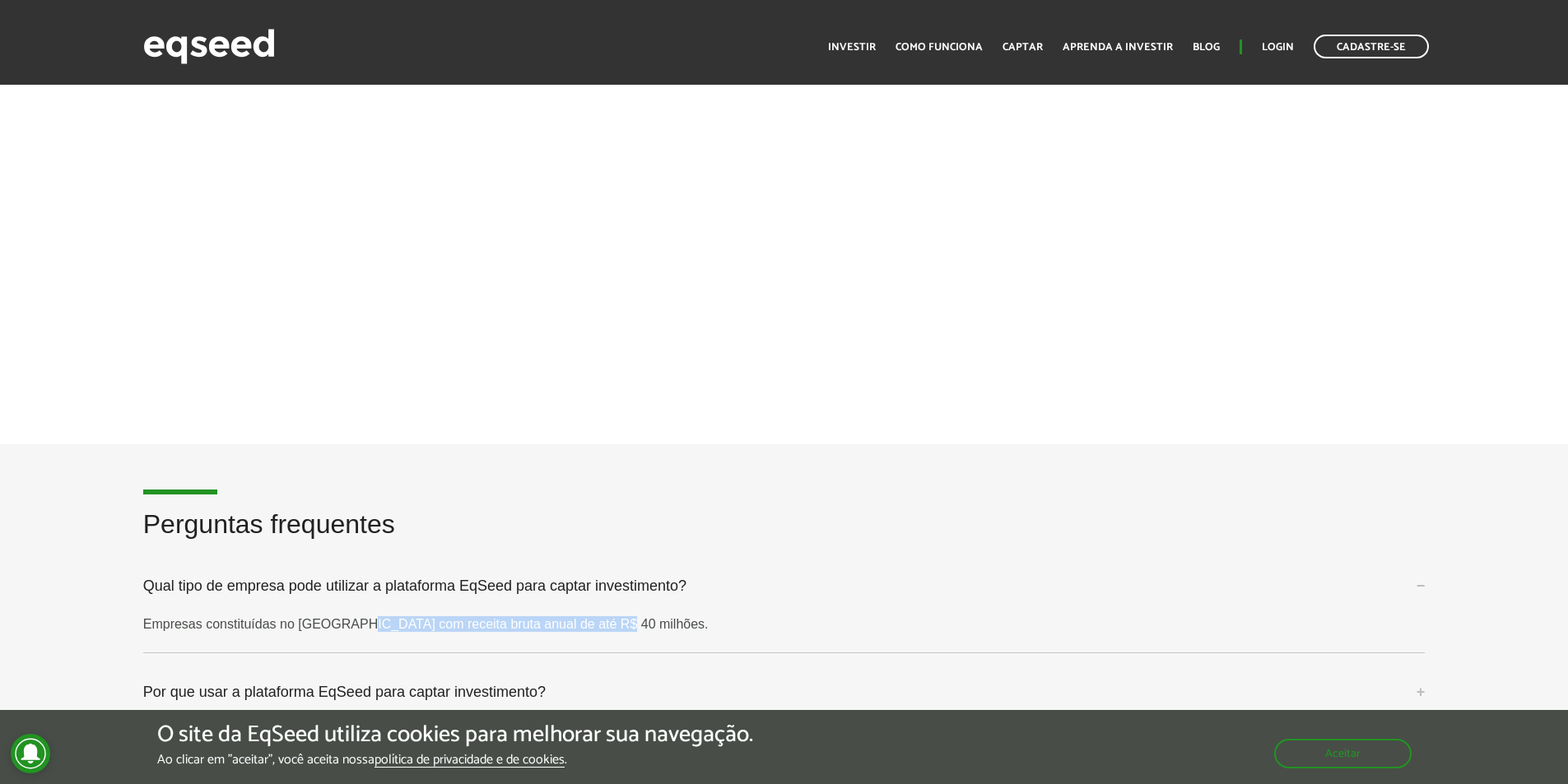
scroll to position [4032, 0]
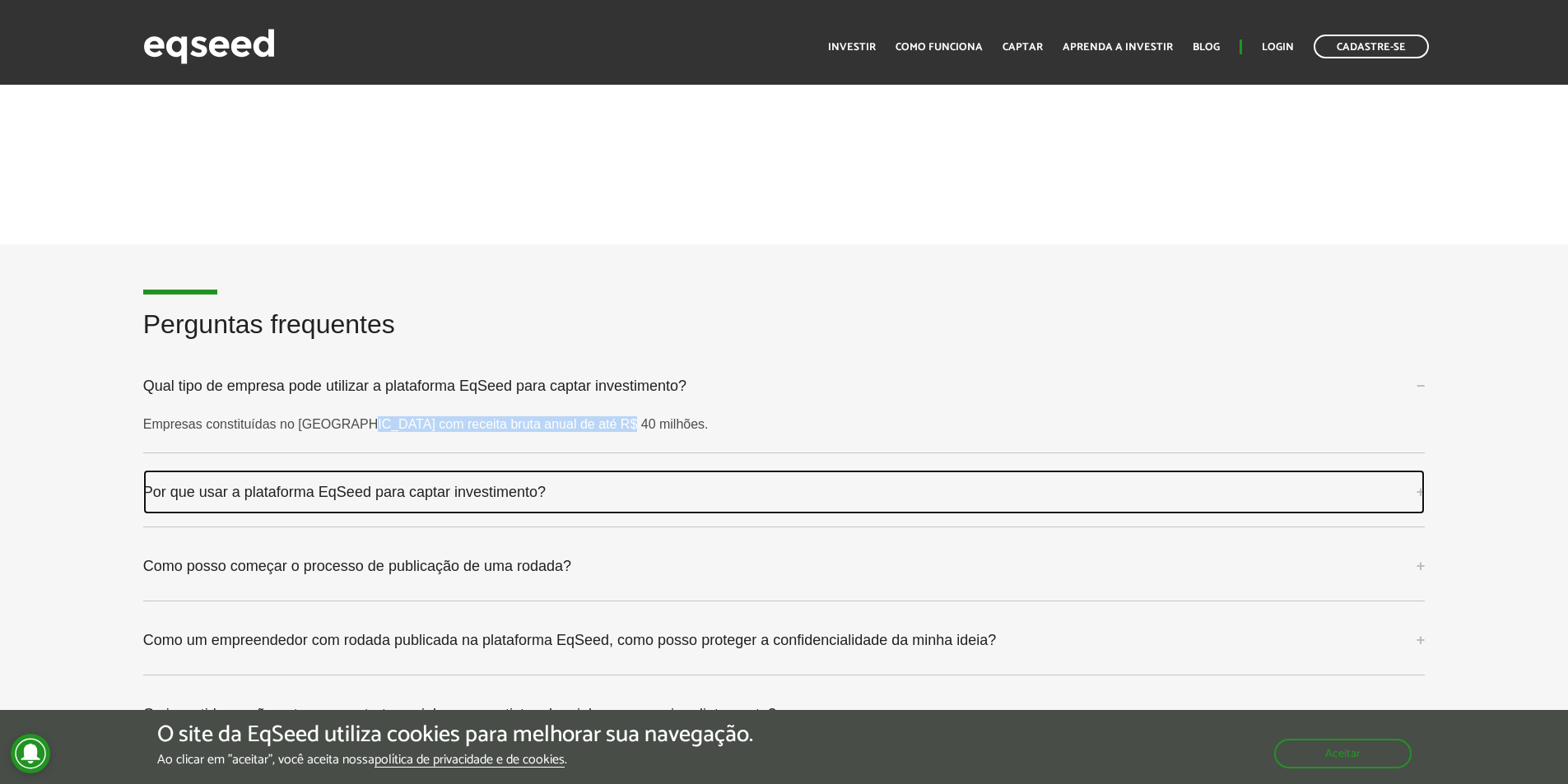
click at [481, 496] on link "Por que usar a plataforma EqSeed para captar investimento?" at bounding box center [784, 492] width 1283 height 44
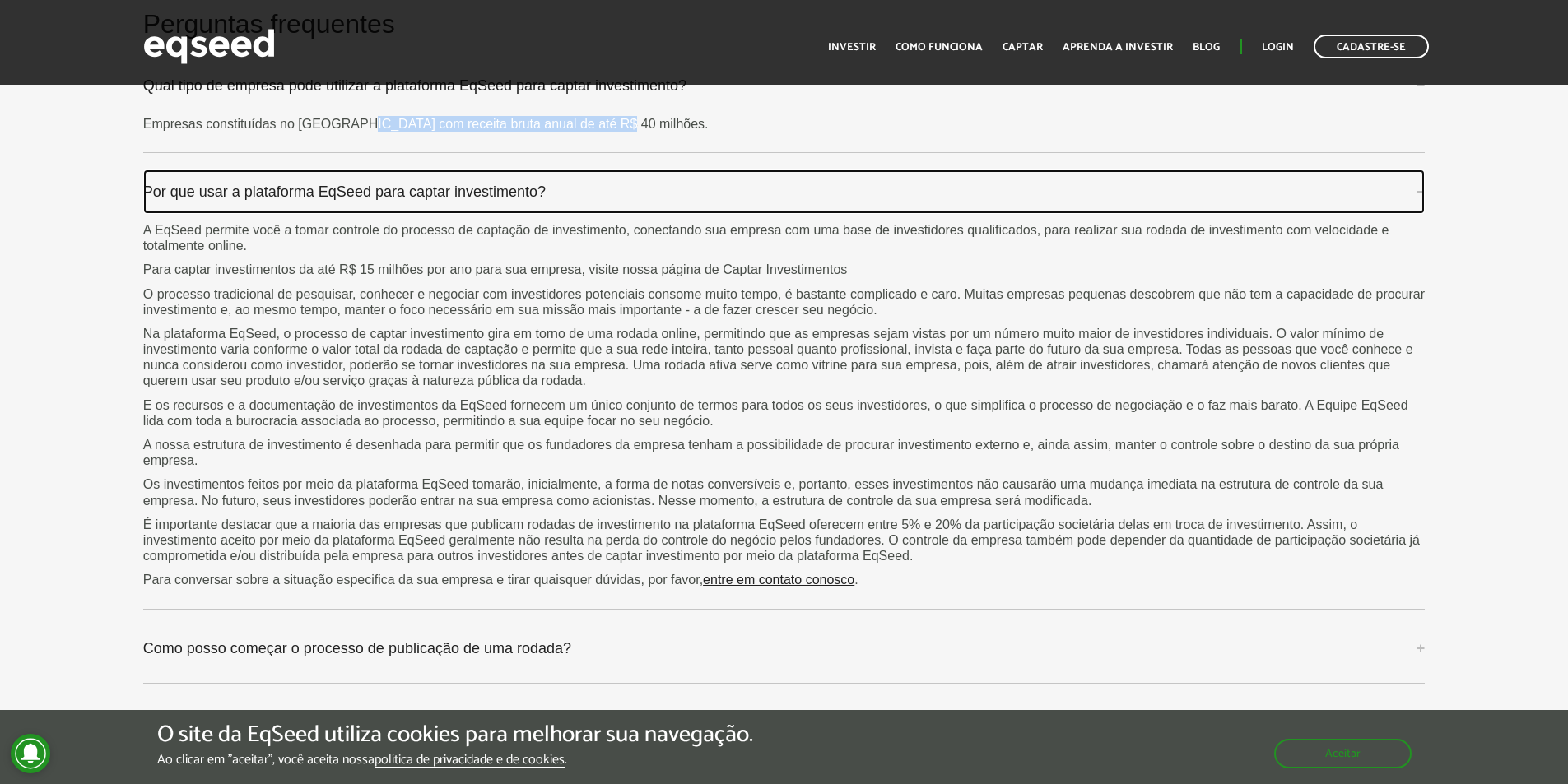
scroll to position [4279, 0]
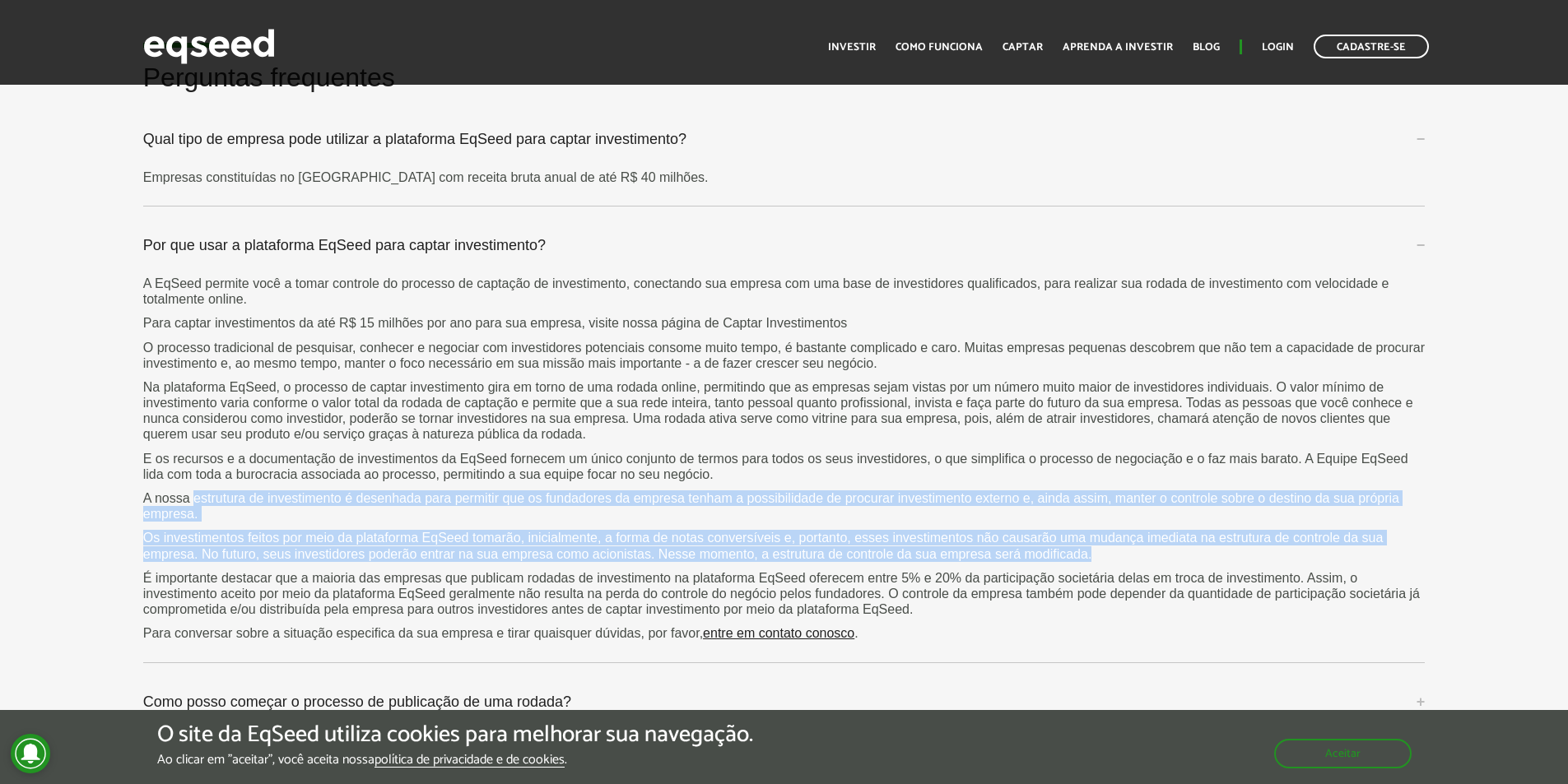
drag, startPoint x: 196, startPoint y: 501, endPoint x: 1467, endPoint y: 552, distance: 1272.0
click at [1467, 552] on div "Perguntas frequentes Qual tipo de empresa pode utilizar a plataforma EqSeed par…" at bounding box center [784, 593] width 1568 height 1060
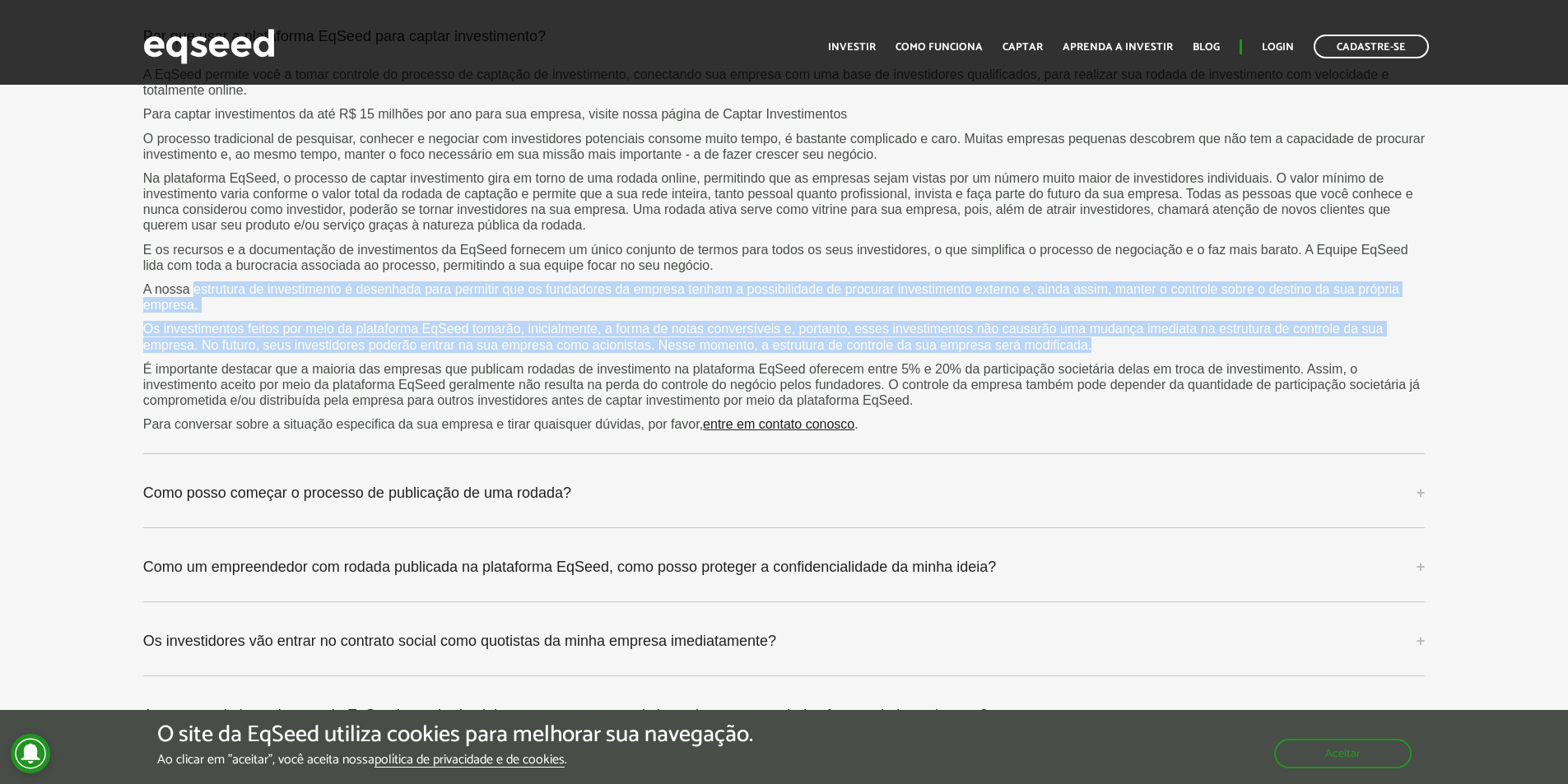
scroll to position [4526, 0]
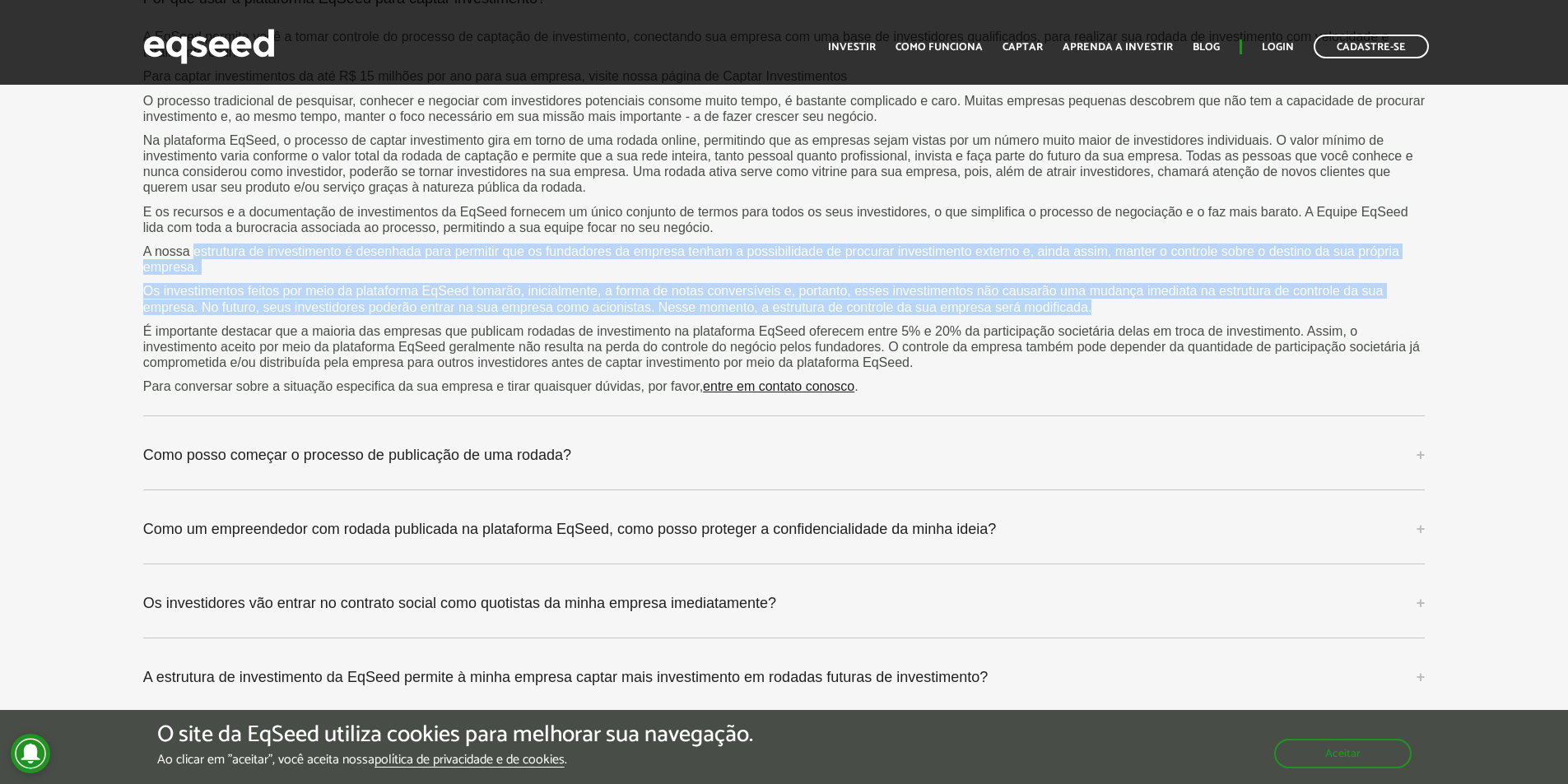
click at [316, 309] on p "Os investimentos feitos por meio da plataforma EqSeed tomarão, inicialmente, a …" at bounding box center [784, 298] width 1283 height 31
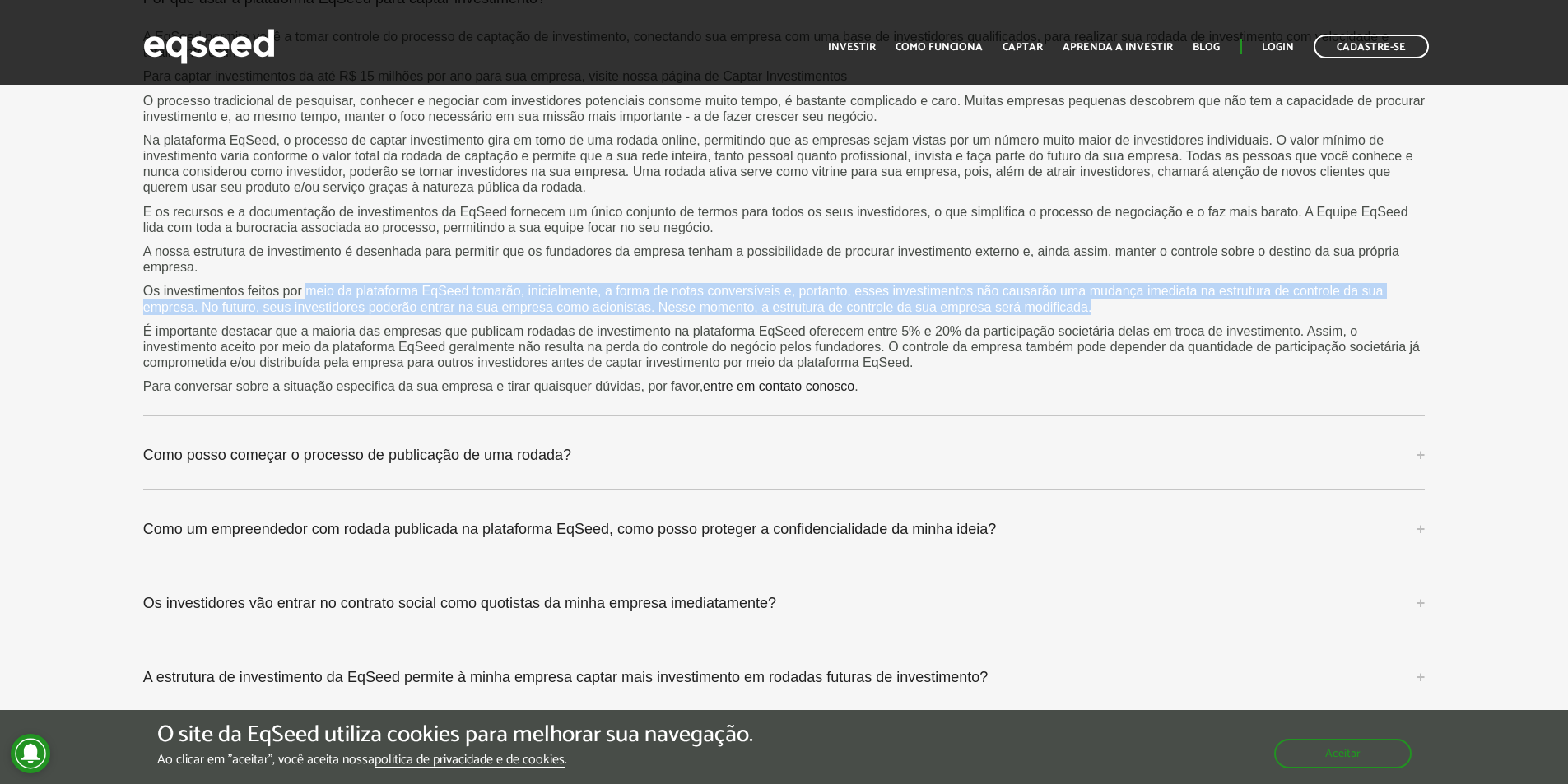
drag, startPoint x: 311, startPoint y: 289, endPoint x: 1123, endPoint y: 305, distance: 812.2
click at [1123, 305] on p "Os investimentos feitos por meio da plataforma EqSeed tomarão, inicialmente, a …" at bounding box center [784, 298] width 1283 height 31
click at [229, 305] on p "Os investimentos feitos por meio da plataforma EqSeed tomarão, inicialmente, a …" at bounding box center [784, 298] width 1283 height 31
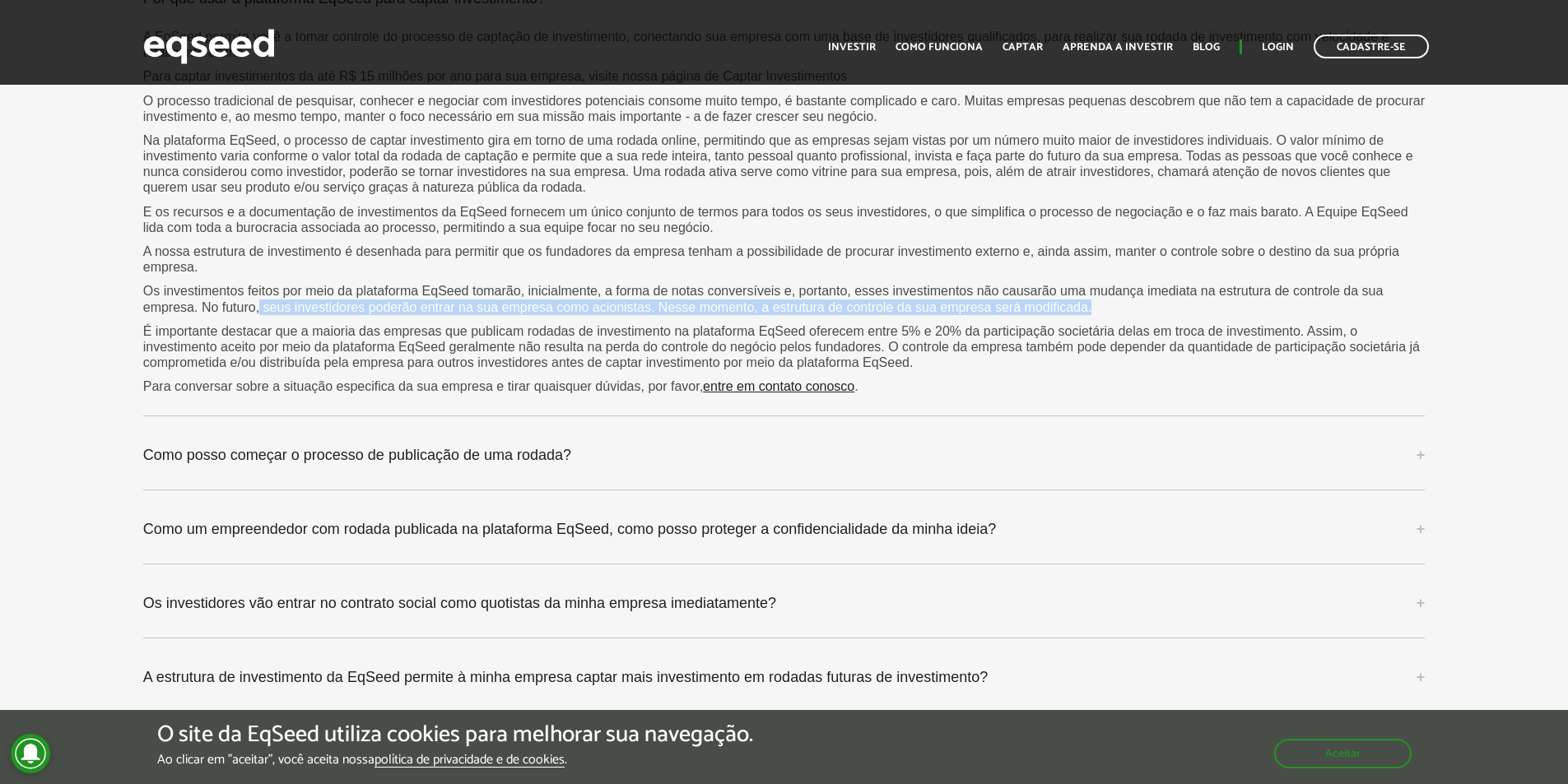
drag, startPoint x: 260, startPoint y: 303, endPoint x: 1119, endPoint y: 308, distance: 859.0
click at [1119, 308] on p "Os investimentos feitos por meio da plataforma EqSeed tomarão, inicialmente, a …" at bounding box center [784, 298] width 1283 height 31
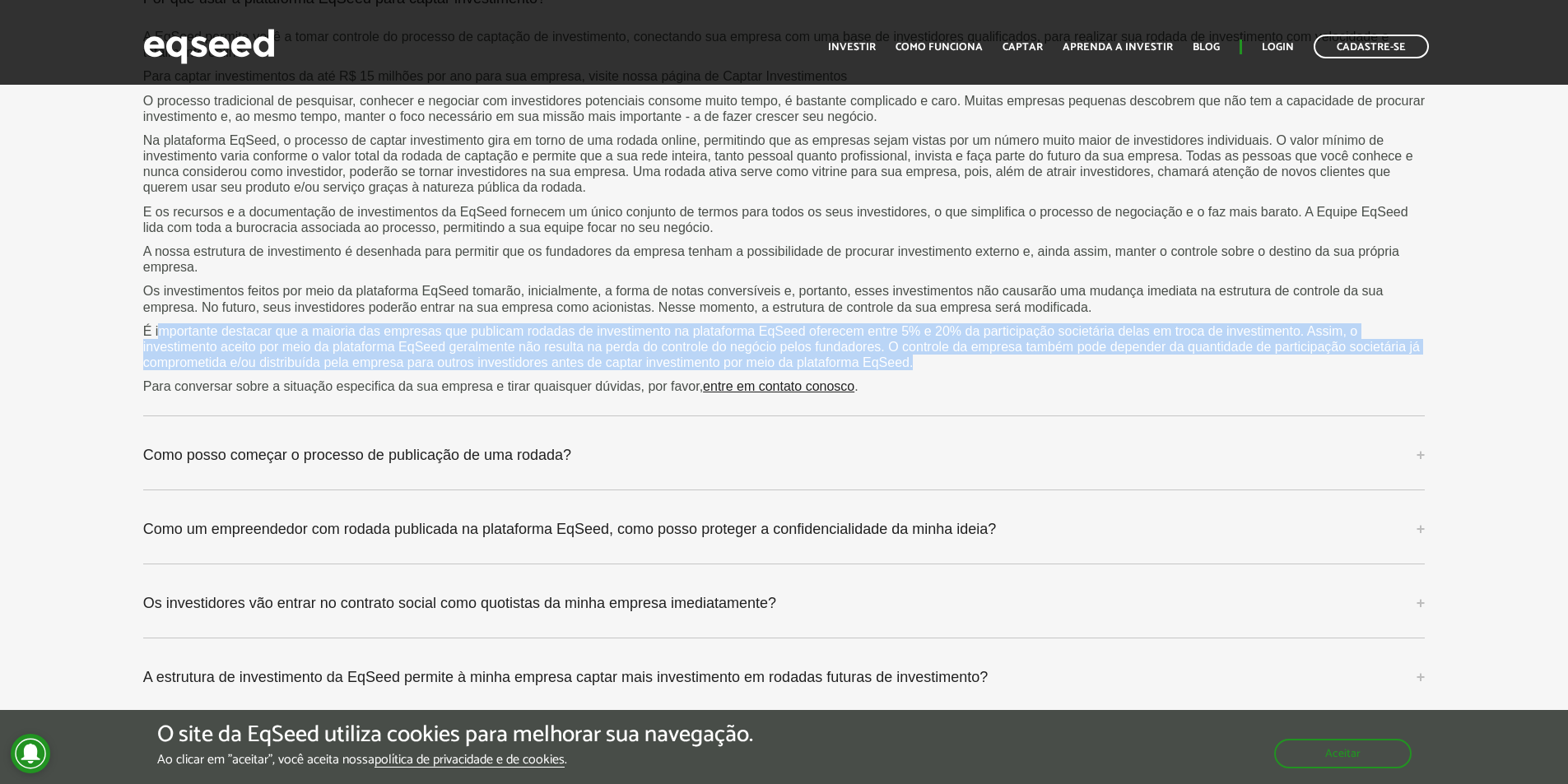
drag, startPoint x: 162, startPoint y: 325, endPoint x: 1442, endPoint y: 366, distance: 1280.7
click at [1442, 366] on div "Perguntas frequentes Qual tipo de empresa pode utilizar a plataforma EqSeed par…" at bounding box center [784, 346] width 1568 height 1060
click at [463, 344] on p "É importante destacar que a maioria das empresas que publicam rodadas de invest…" at bounding box center [784, 346] width 1283 height 48
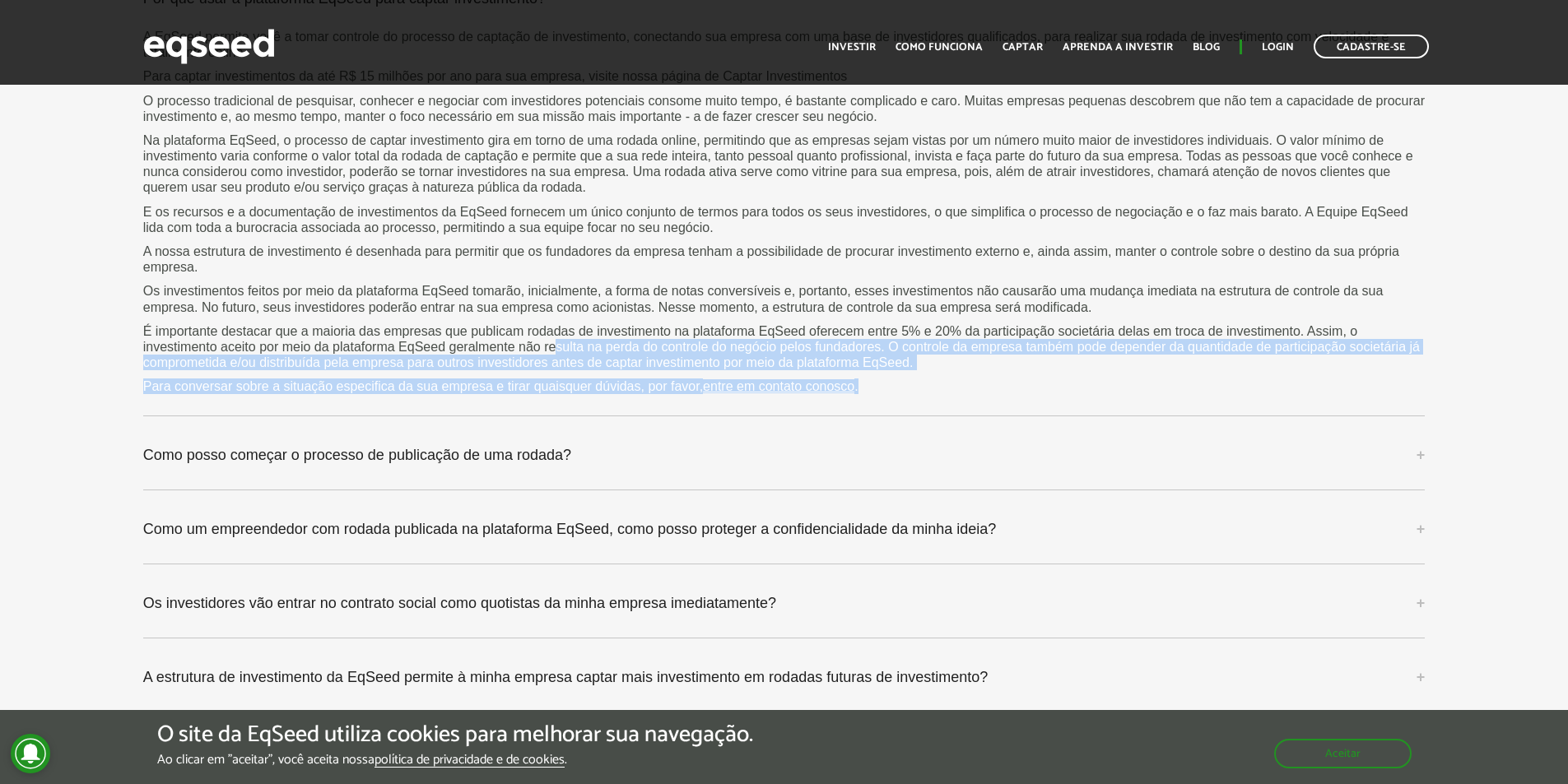
drag, startPoint x: 554, startPoint y: 346, endPoint x: 1438, endPoint y: 382, distance: 884.7
click at [1438, 382] on div "Perguntas frequentes Qual tipo de empresa pode utilizar a plataforma EqSeed par…" at bounding box center [784, 346] width 1568 height 1060
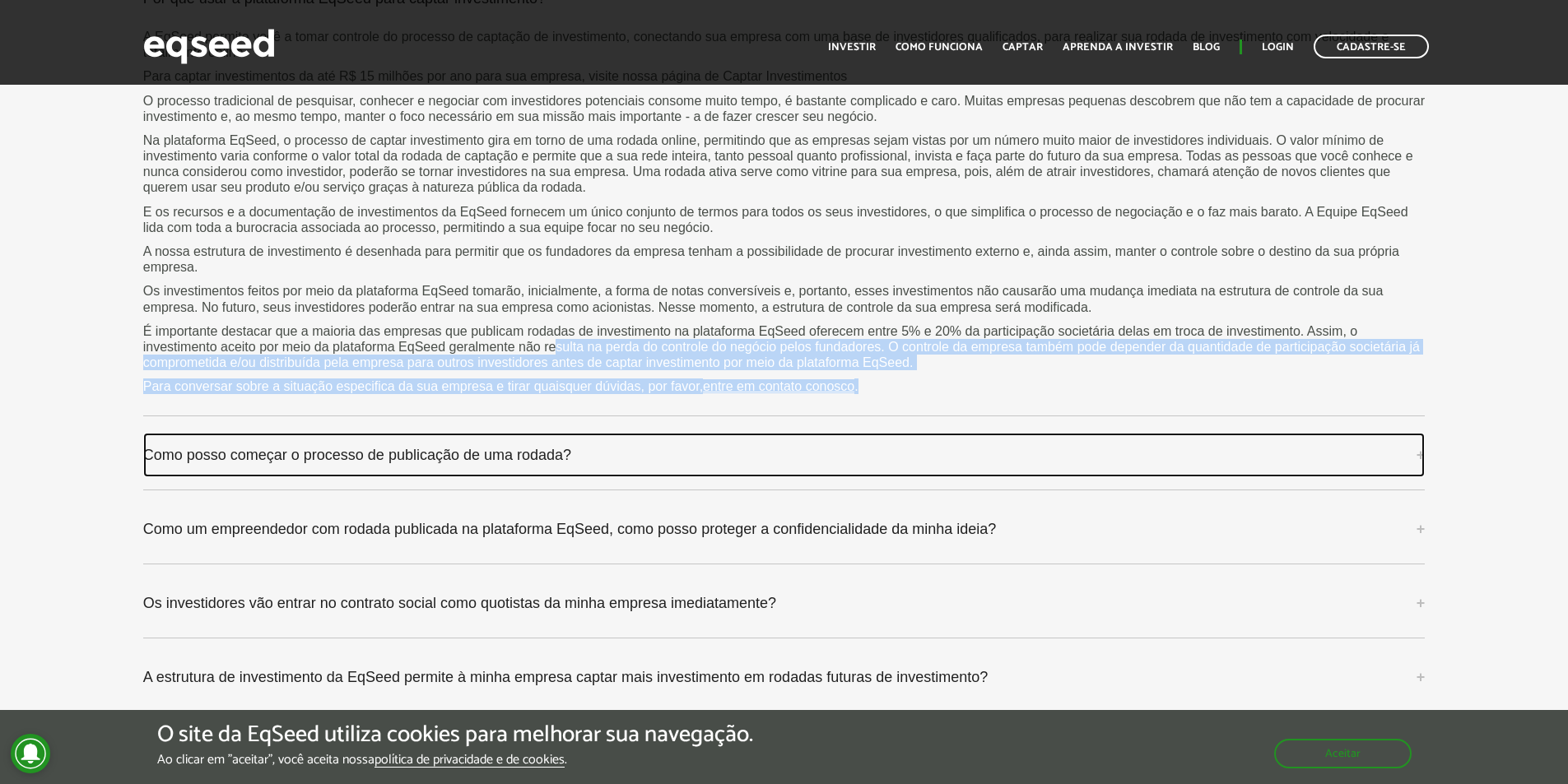
click at [498, 451] on link "Como posso começar o processo de publicação de uma rodada?" at bounding box center [784, 454] width 1283 height 44
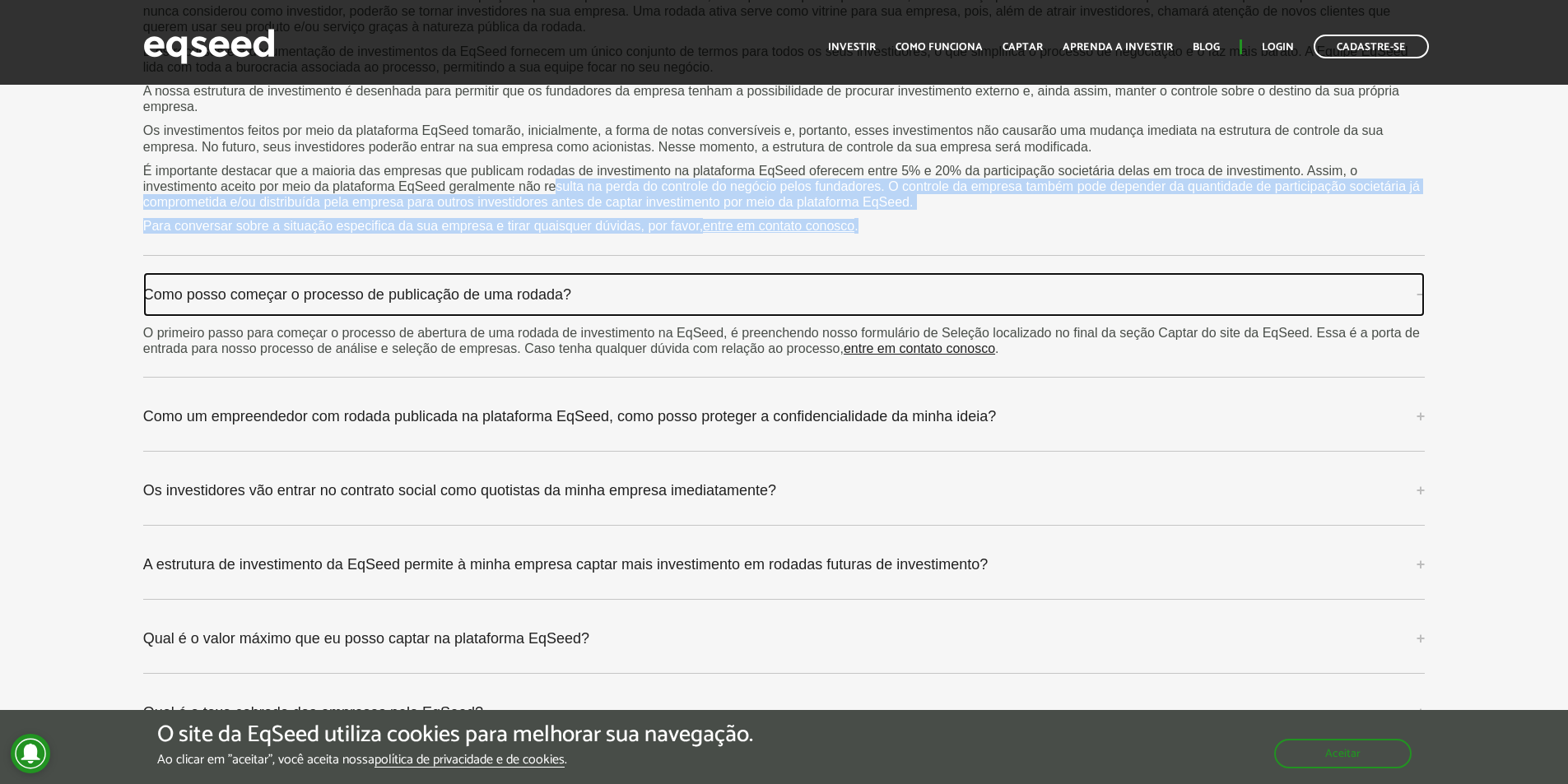
scroll to position [4690, 0]
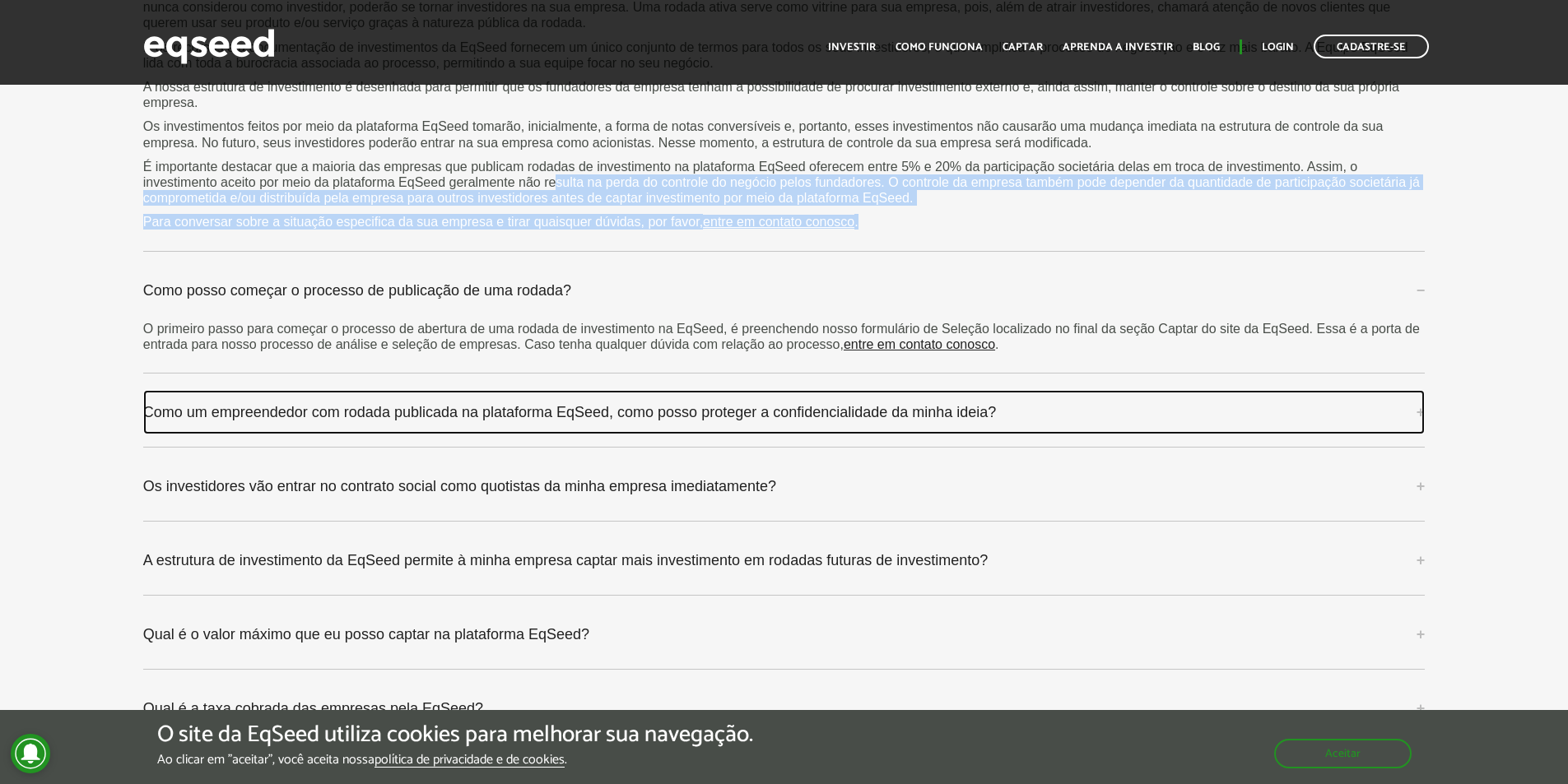
click at [396, 418] on link "Como um empreendedor com rodada publicada na plataforma EqSeed, como posso prot…" at bounding box center [784, 412] width 1283 height 44
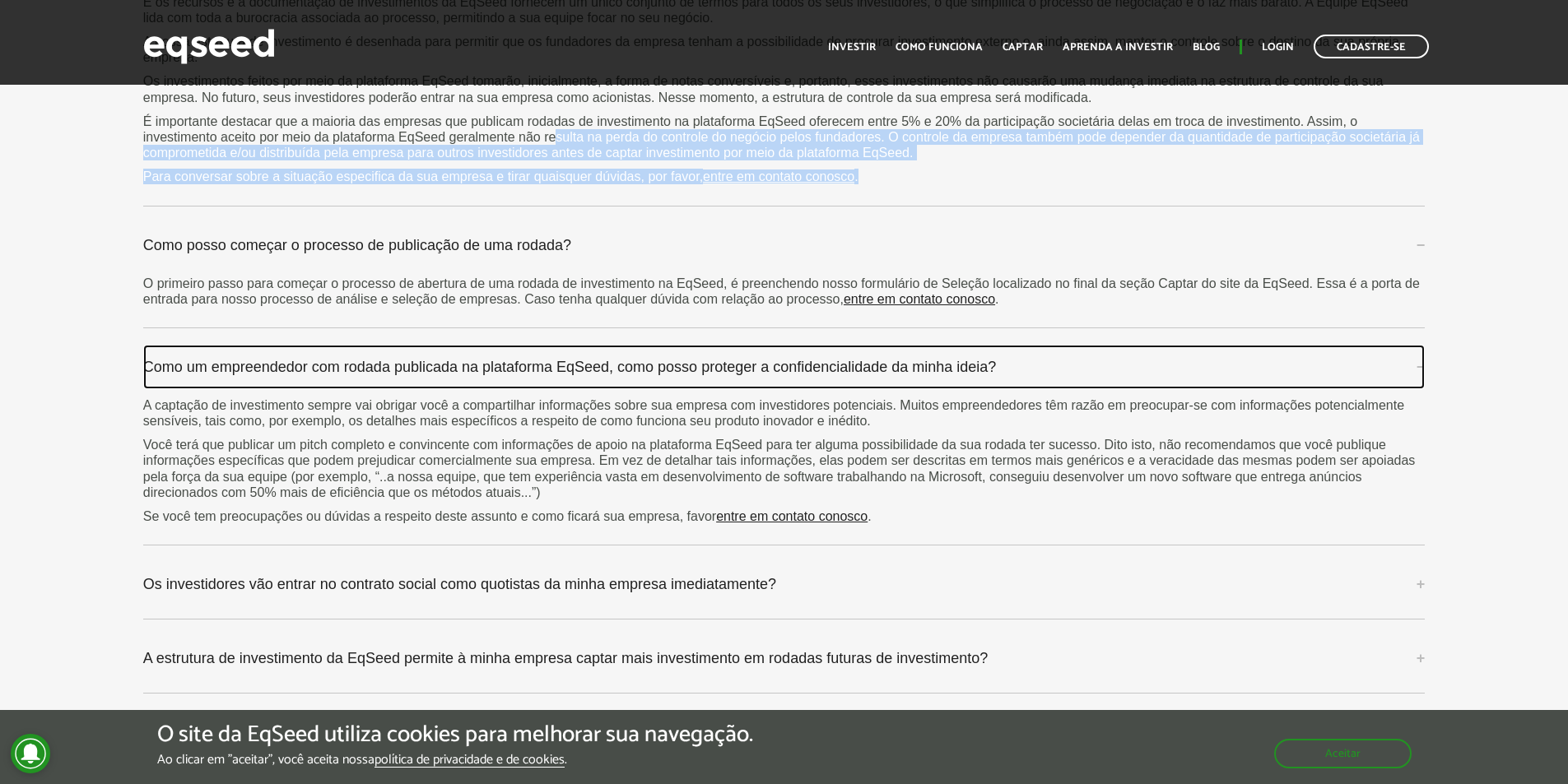
scroll to position [4773, 0]
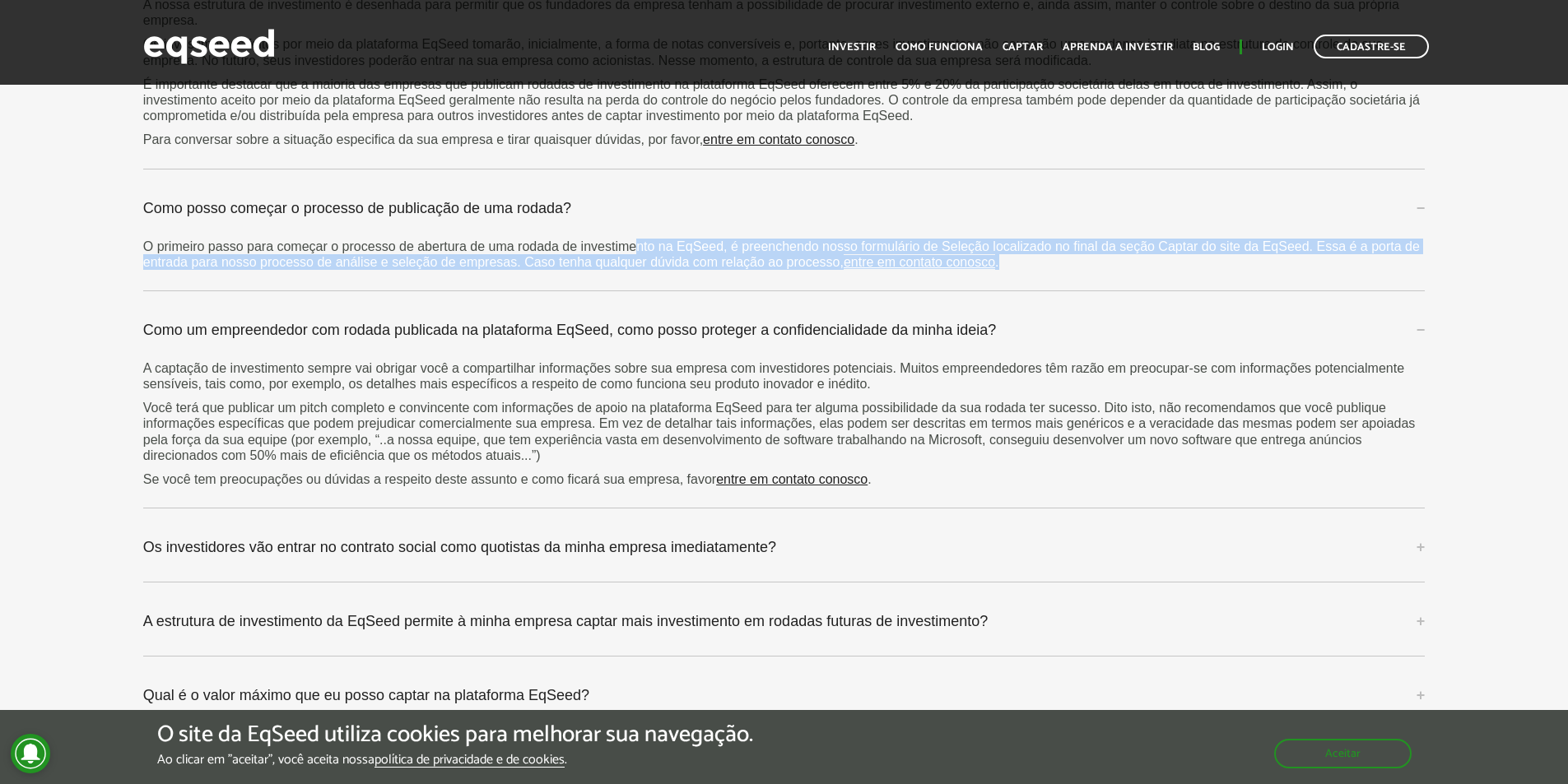
drag, startPoint x: 635, startPoint y: 249, endPoint x: 1079, endPoint y: 273, distance: 444.6
click at [1079, 273] on div "Como posso começar o processo de publicação de uma rodada? O primeiro passo par…" at bounding box center [784, 238] width 1283 height 105
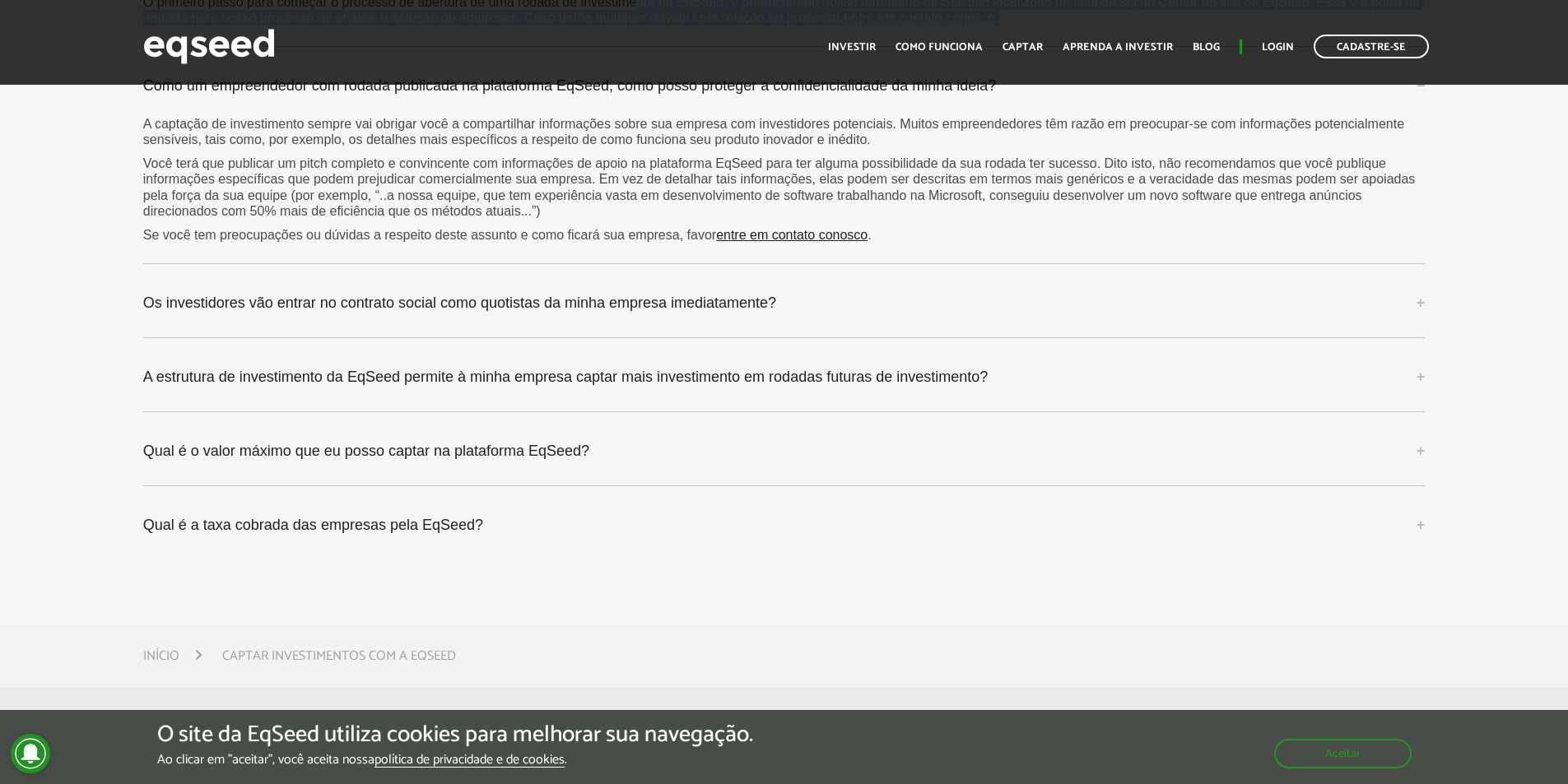
scroll to position [5019, 0]
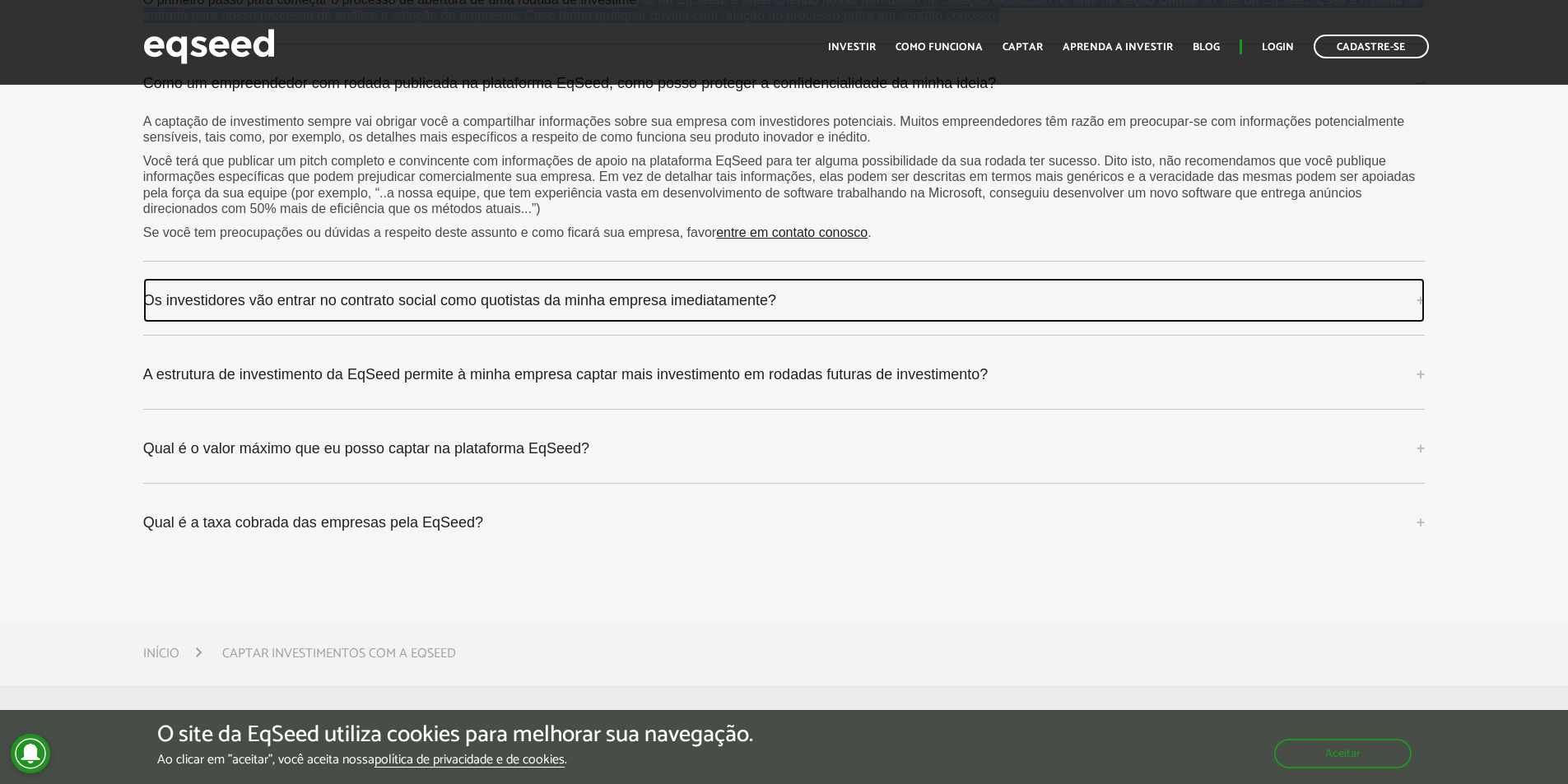
click at [468, 313] on link "Os investidores vão entrar no contrato social como quotistas da minha empresa i…" at bounding box center [784, 300] width 1283 height 44
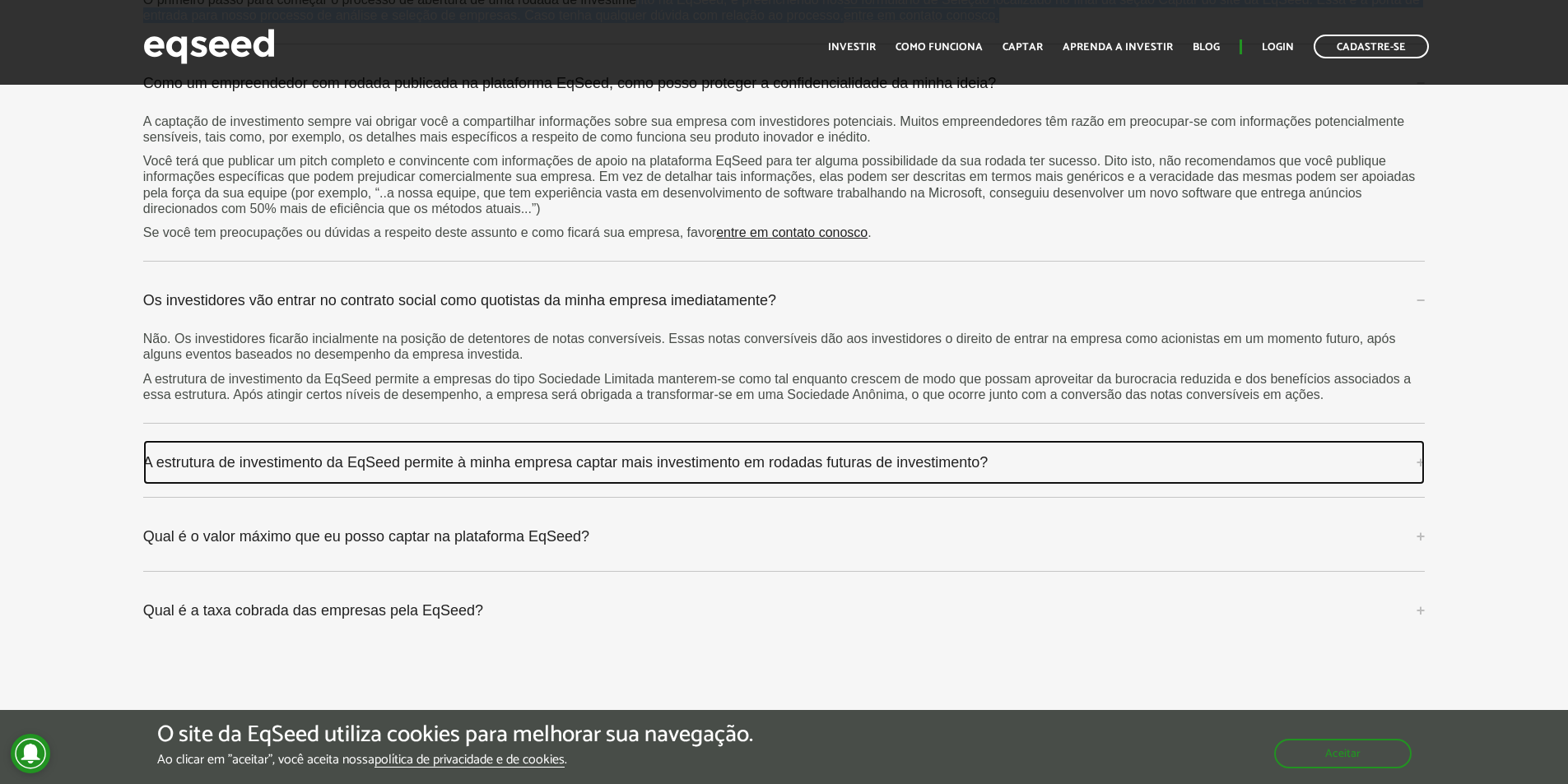
click at [734, 465] on link "A estrutura de investimento da EqSeed permite à minha empresa captar mais inves…" at bounding box center [784, 462] width 1283 height 44
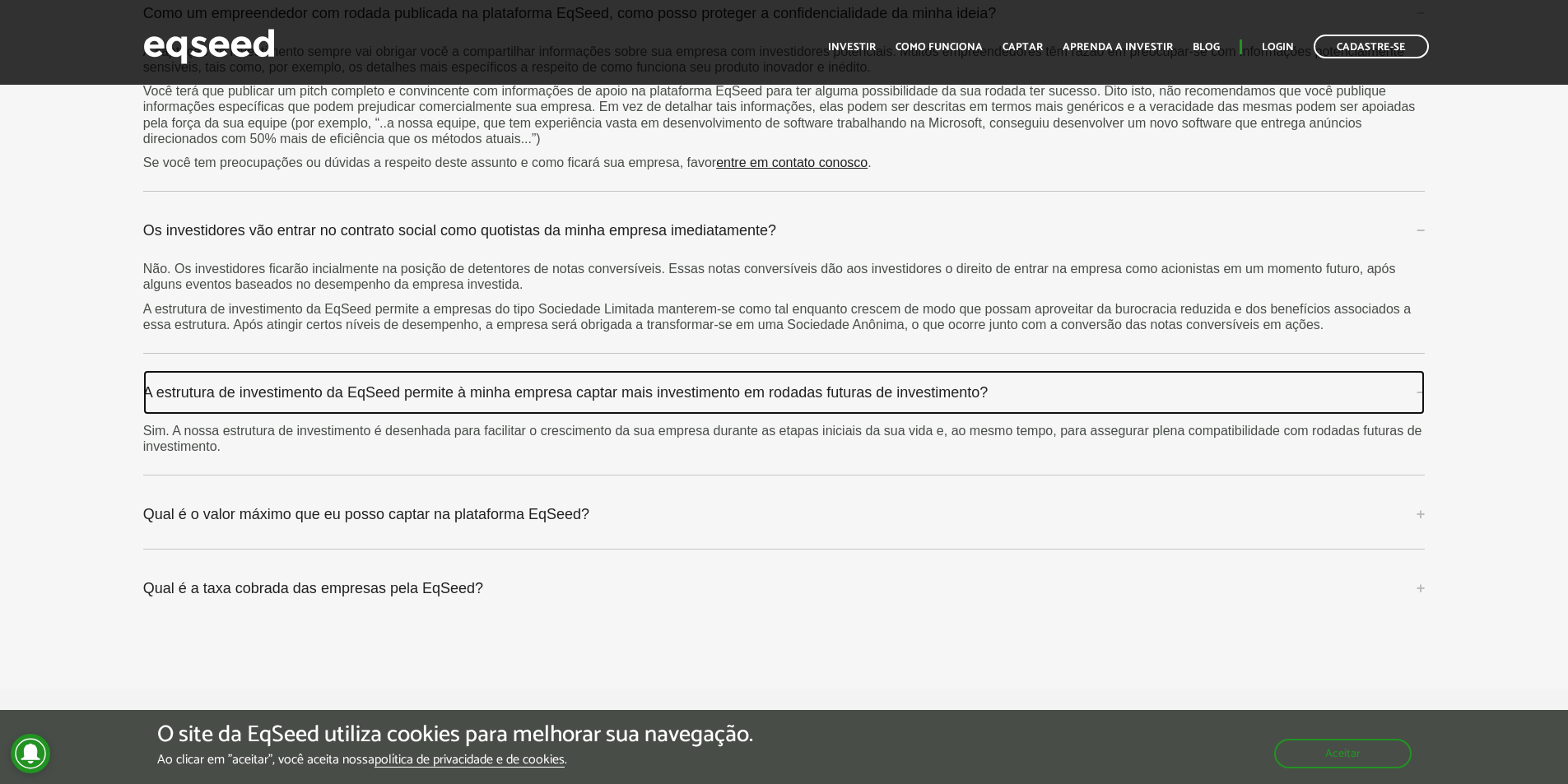
scroll to position [5183, 0]
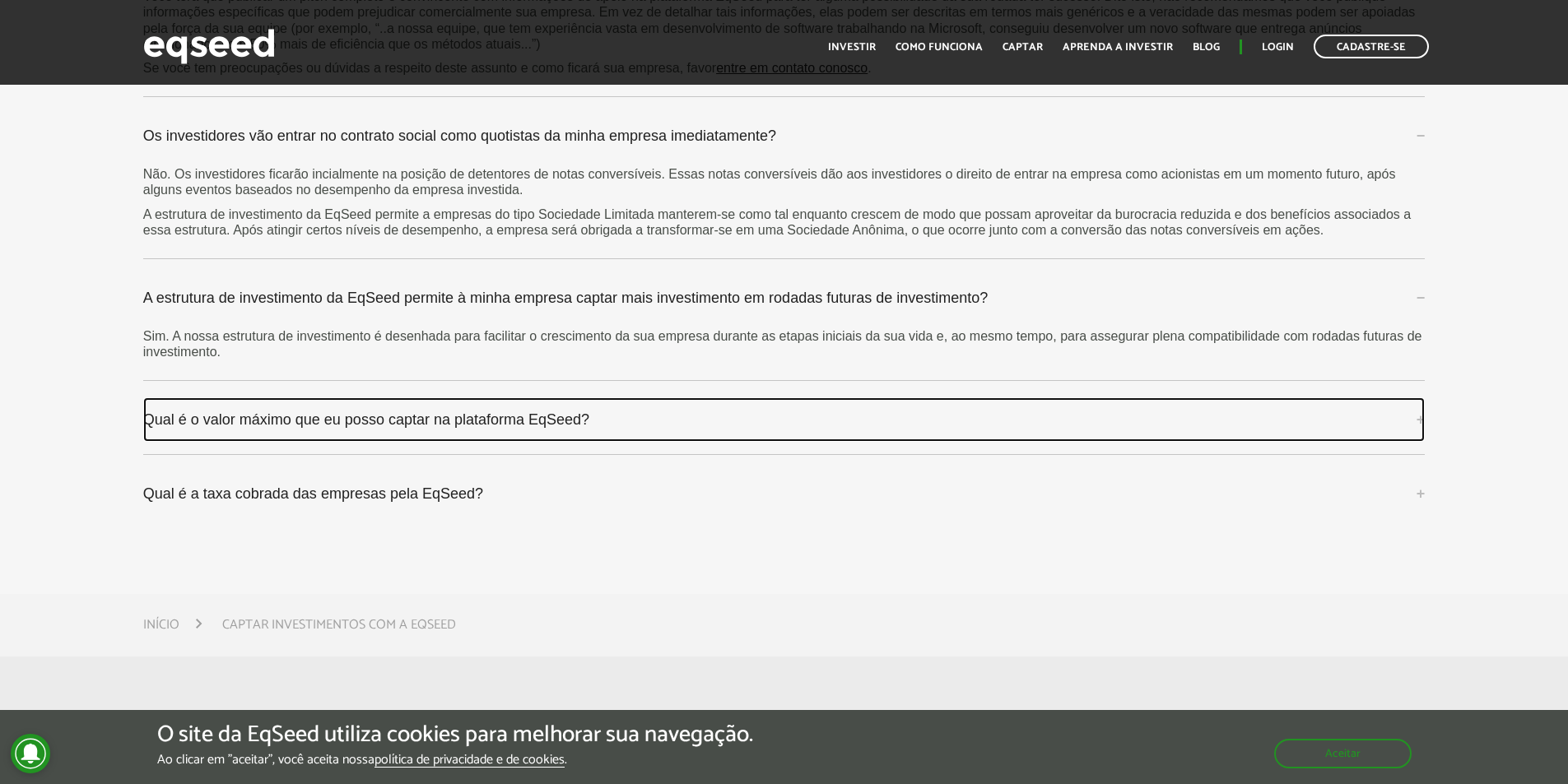
click at [531, 433] on link "Qual é o valor máximo que eu posso captar na plataforma EqSeed?" at bounding box center [784, 419] width 1283 height 44
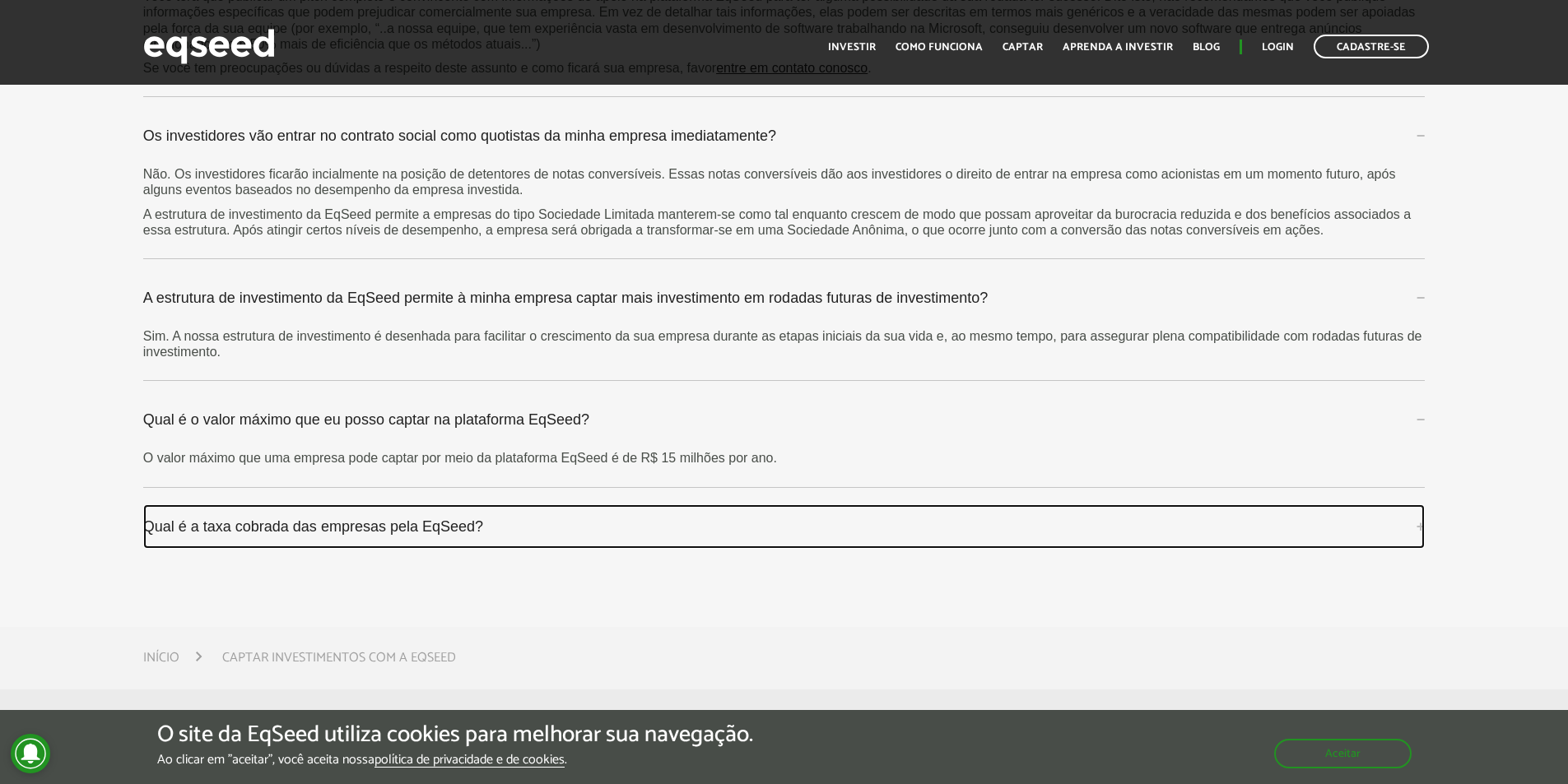
click at [463, 520] on link "Qual é a taxa cobrada das empresas pela EqSeed?" at bounding box center [784, 526] width 1283 height 44
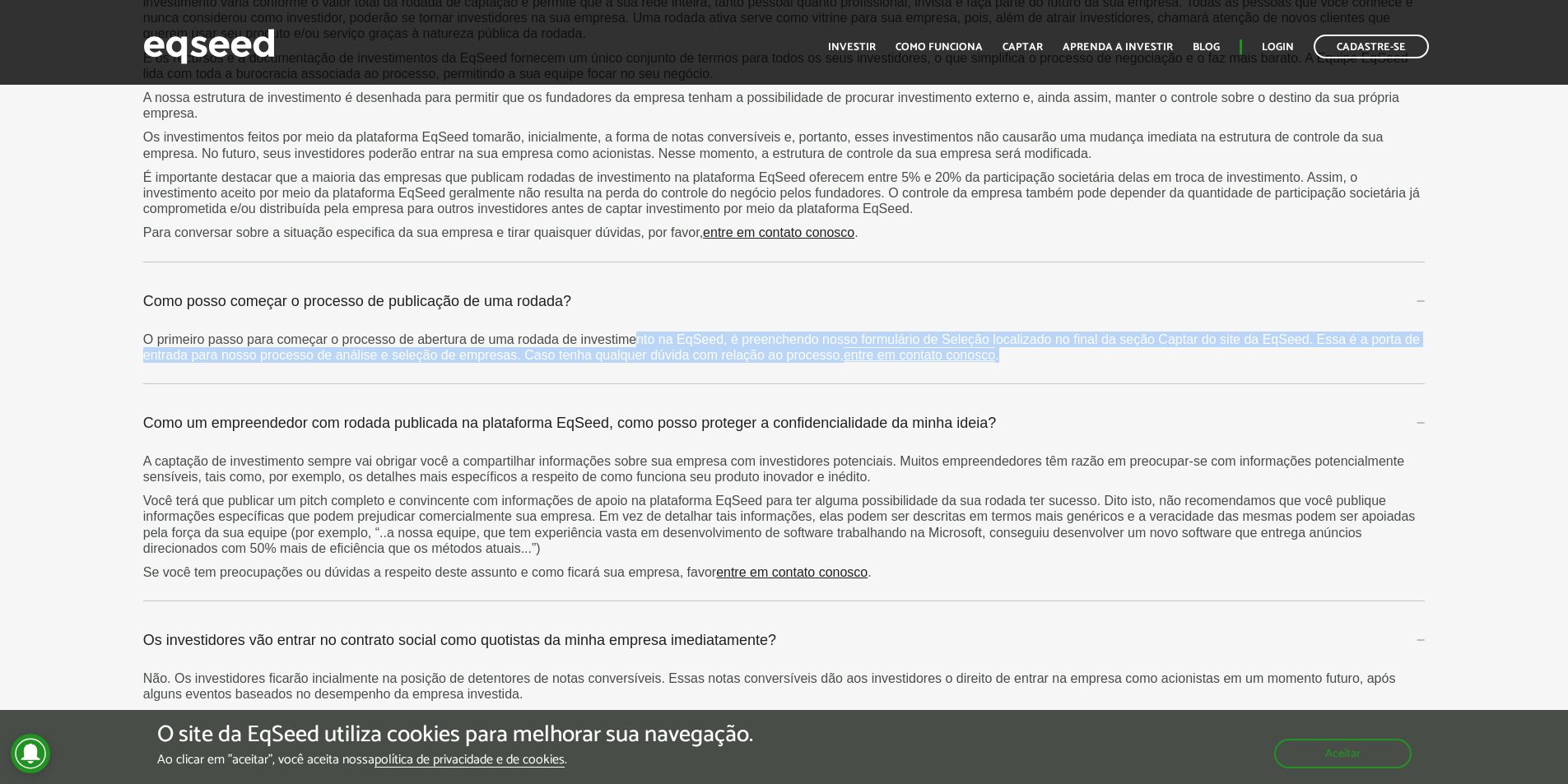
scroll to position [4628, 0]
